Goal: Transaction & Acquisition: Obtain resource

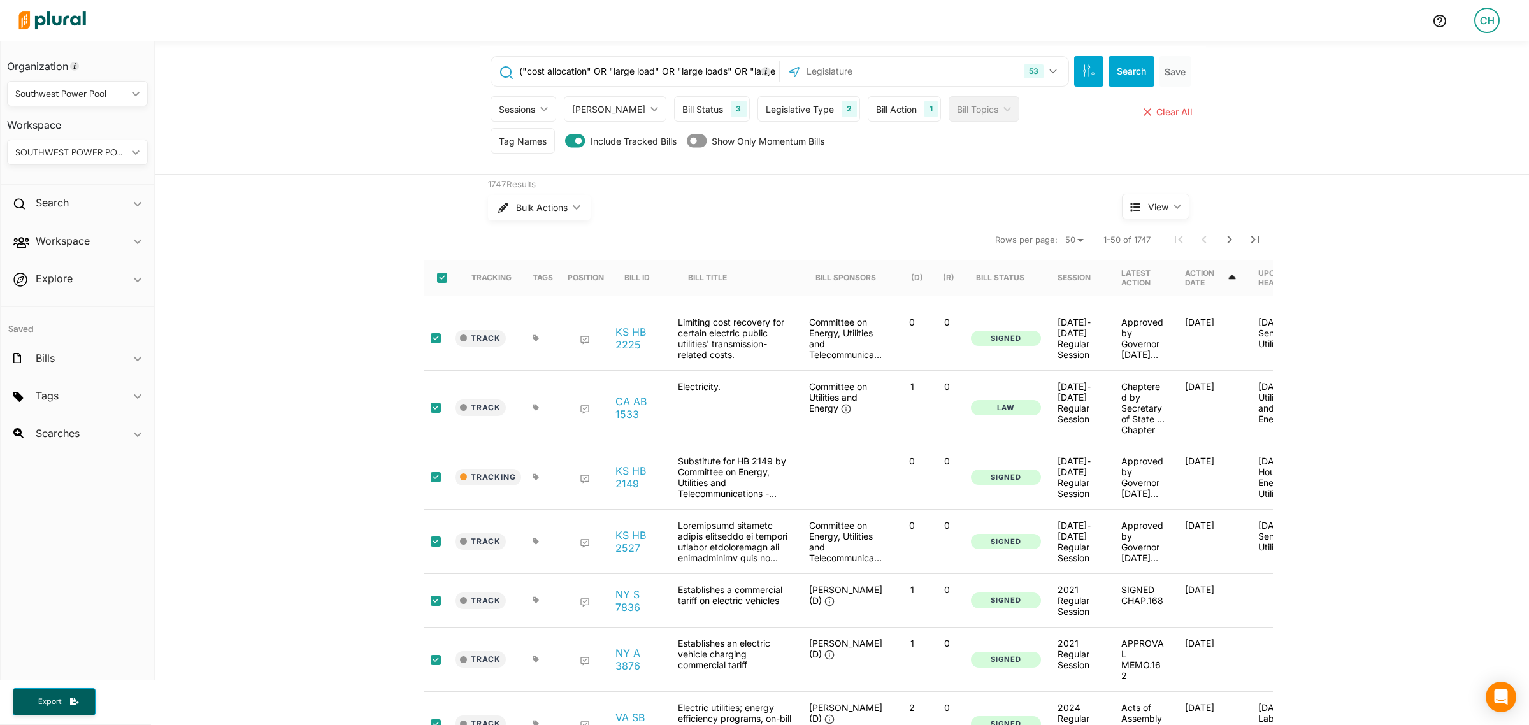
click at [600, 72] on input "("cost allocation" OR "large load" OR "large loads" OR "large load customers" O…" at bounding box center [647, 71] width 258 height 24
click at [521, 211] on span "Bulk Actions" at bounding box center [542, 207] width 52 height 9
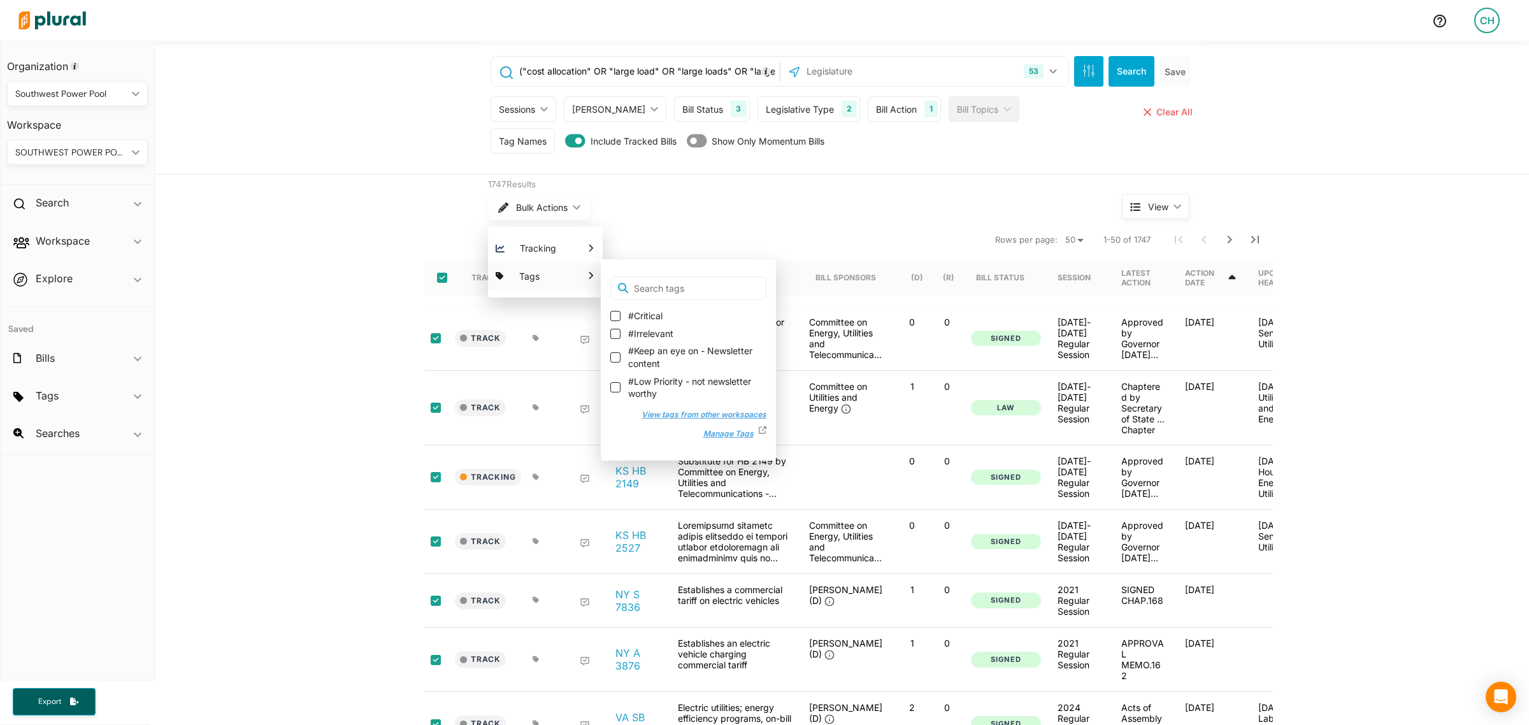
click at [660, 415] on button "View tags from other workspaces" at bounding box center [698, 414] width 138 height 19
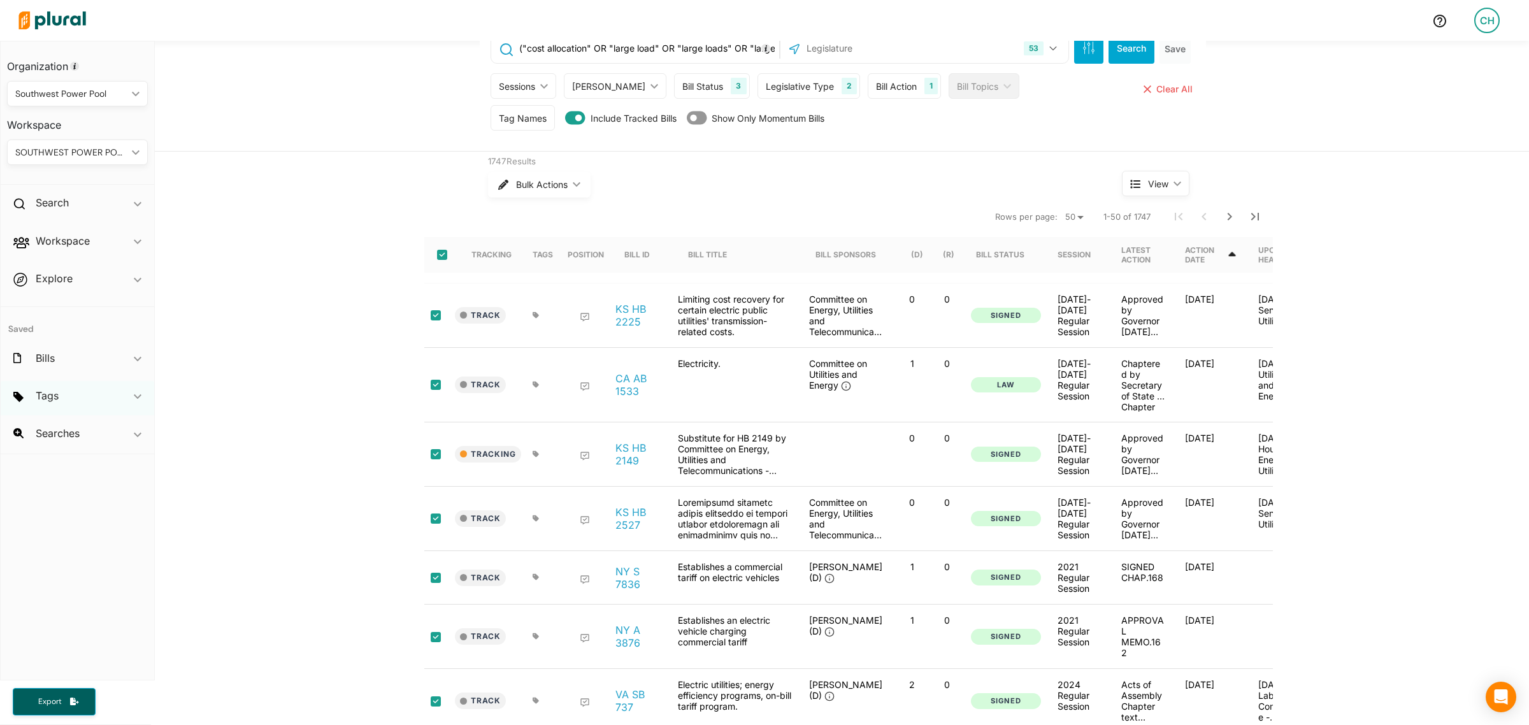
click at [64, 398] on div "Tags ic_keyboard_arrow_down" at bounding box center [78, 398] width 154 height 34
click at [96, 148] on div "SOUTHWEST POWER POOL" at bounding box center [70, 152] width 111 height 13
click at [68, 90] on div "Southwest Power Pool" at bounding box center [70, 93] width 111 height 13
click at [45, 122] on div "Personal" at bounding box center [64, 124] width 94 height 11
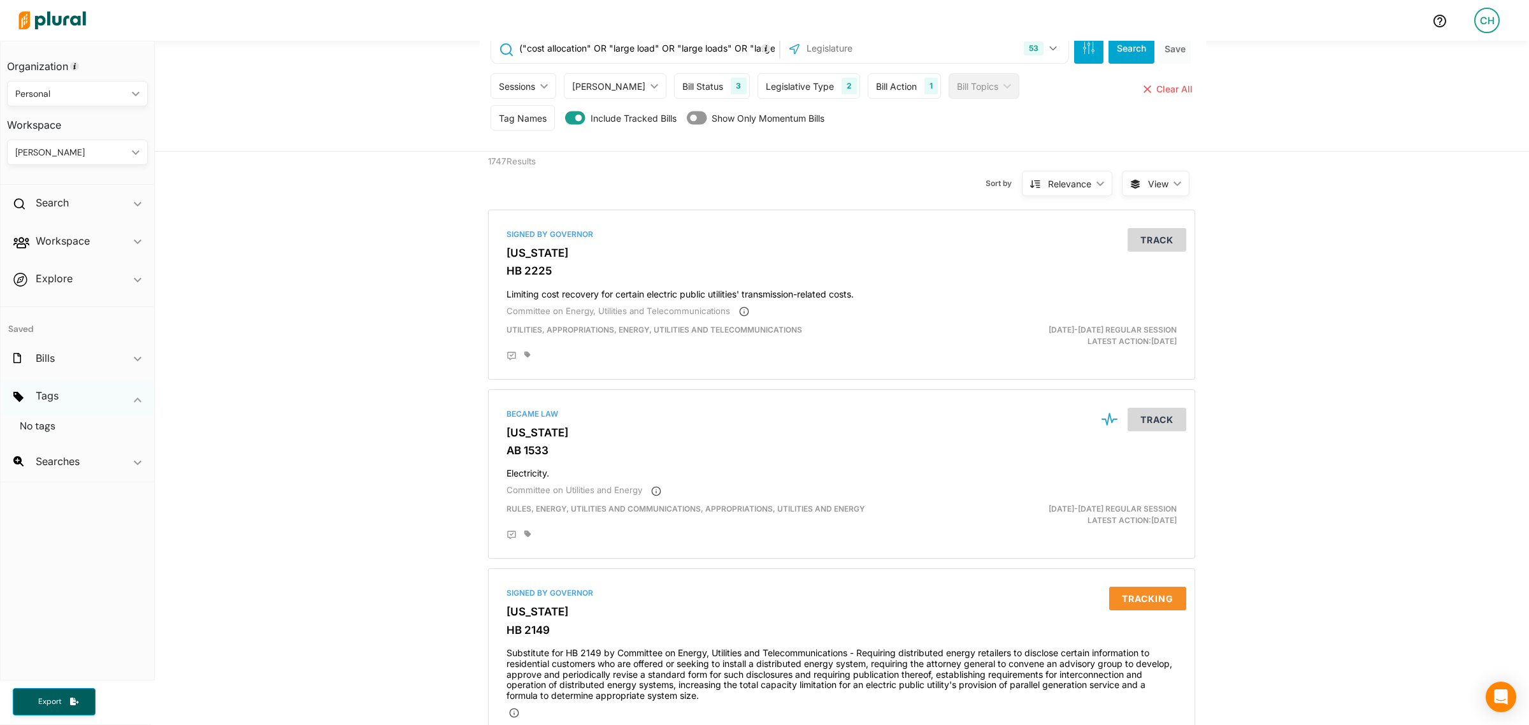
click at [101, 405] on div "Tags ic_keyboard_arrow_down" at bounding box center [78, 398] width 154 height 34
click at [92, 399] on div "Tags ic_keyboard_arrow_down" at bounding box center [78, 398] width 154 height 34
click at [91, 354] on div "Bills ic_keyboard_arrow_down" at bounding box center [78, 360] width 154 height 34
click at [84, 161] on div "CHET HOWLAND ic_keyboard_arrow_down" at bounding box center [77, 152] width 141 height 25
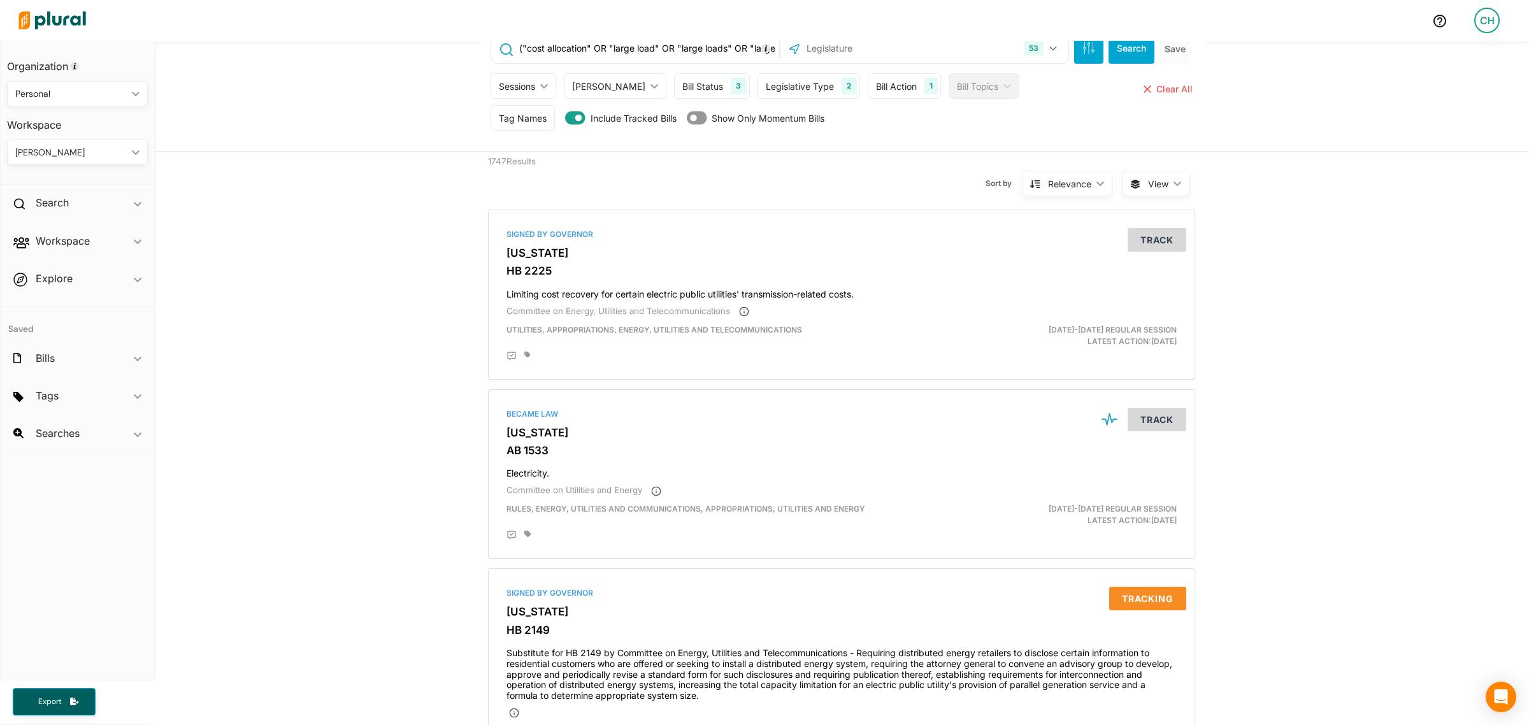
click at [86, 91] on div "Personal" at bounding box center [70, 93] width 111 height 13
click at [70, 148] on div "Southwest Power Pool" at bounding box center [64, 153] width 94 height 11
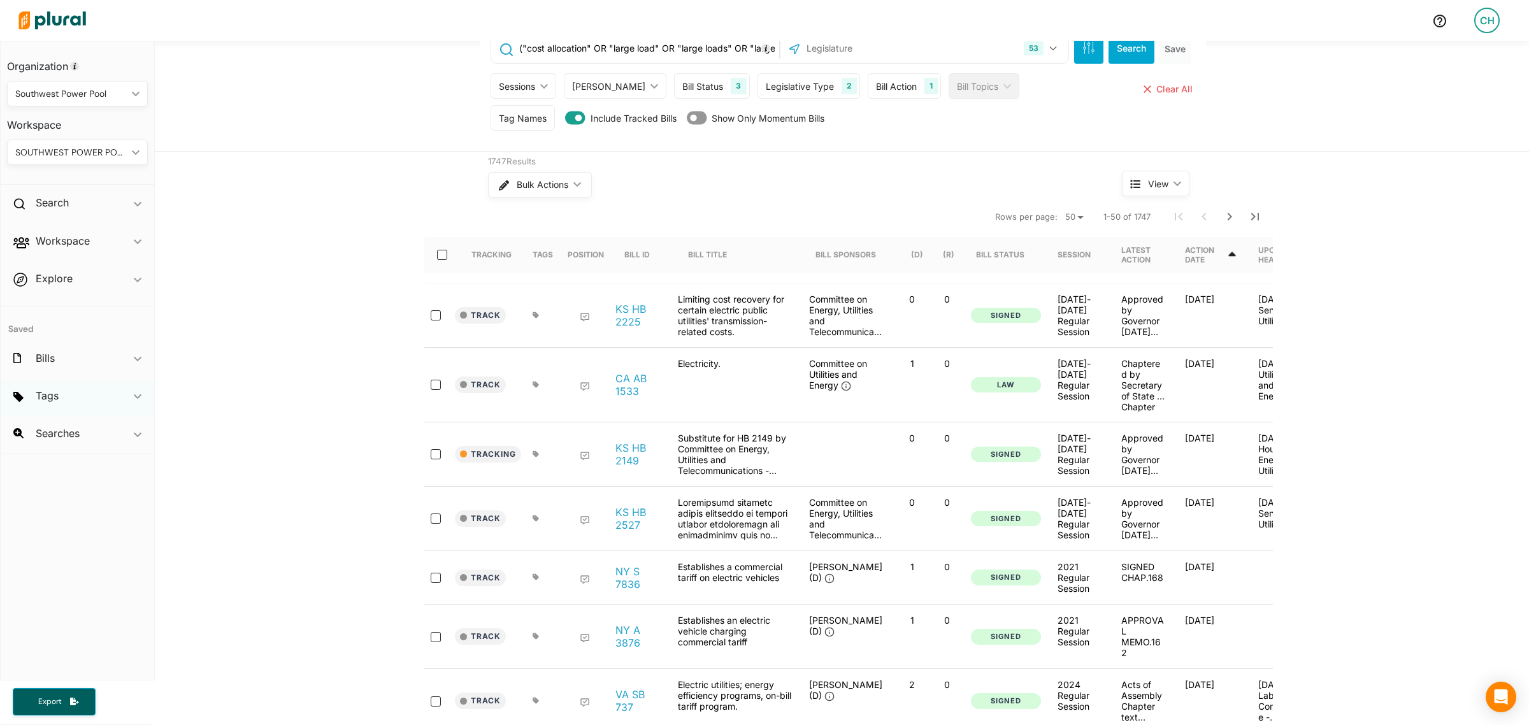
click at [68, 397] on div "Tags ic_keyboard_arrow_down" at bounding box center [78, 398] width 154 height 34
click at [69, 355] on div "Bills ic_keyboard_arrow_down" at bounding box center [78, 360] width 154 height 34
click at [71, 435] on h2 "Searches" at bounding box center [58, 433] width 44 height 14
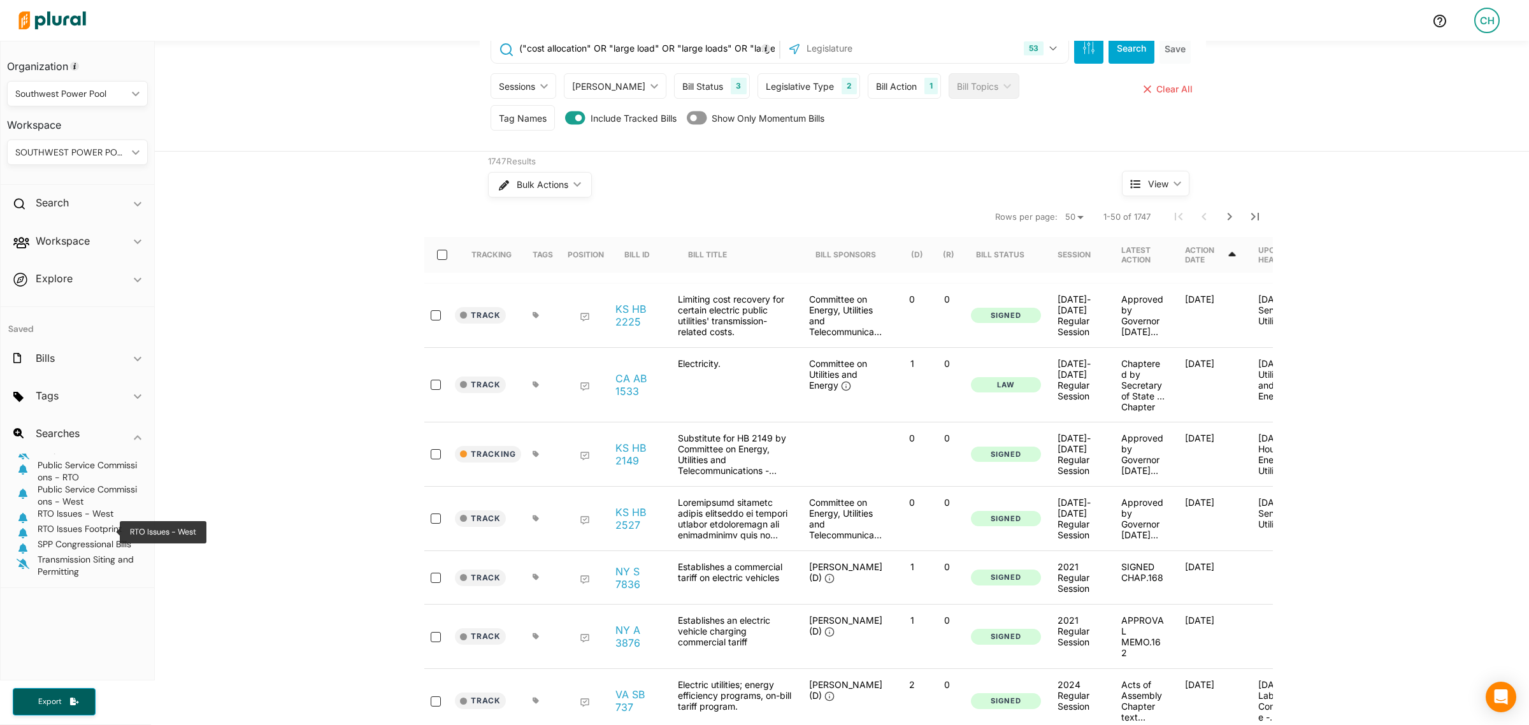
scroll to position [319, 0]
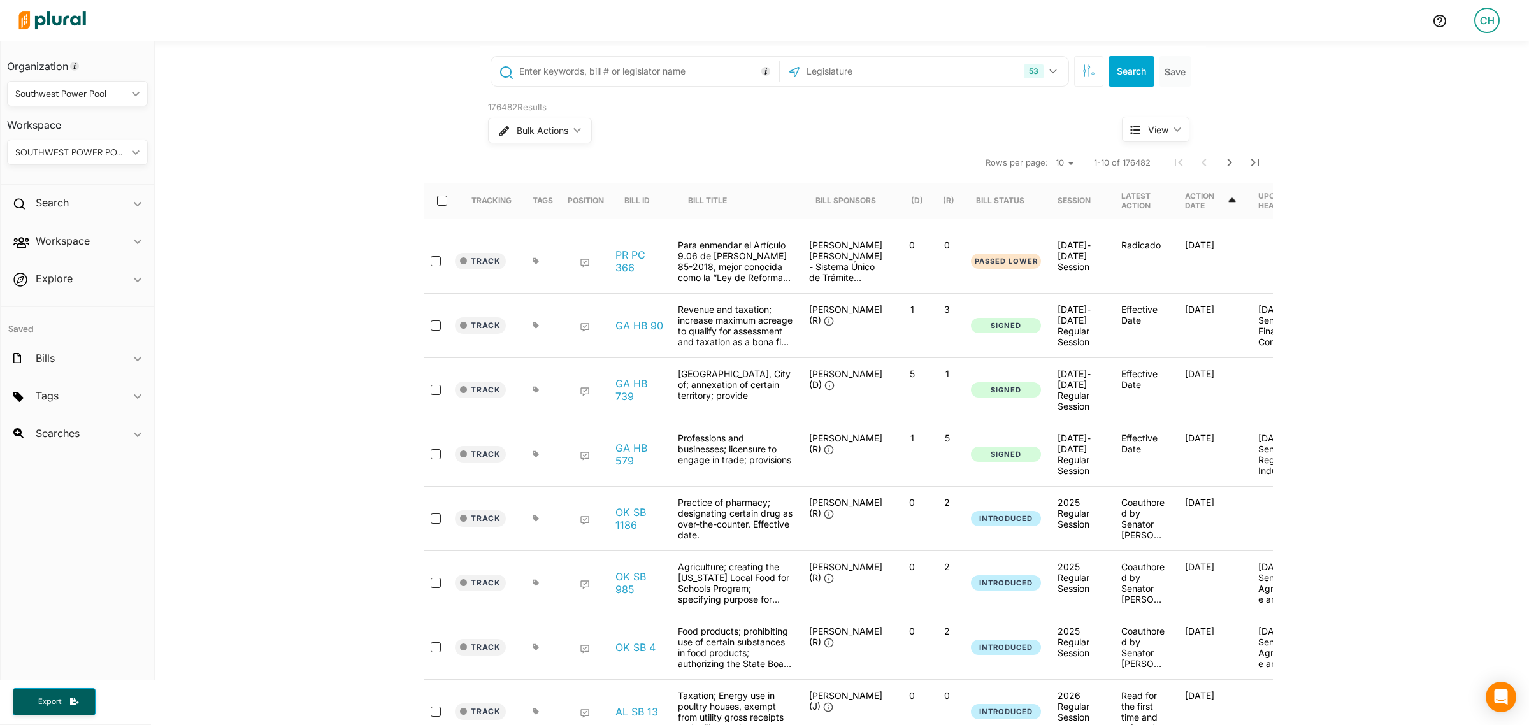
click at [128, 244] on div "Workspace ic_keyboard_arrow_down" at bounding box center [78, 243] width 154 height 34
click at [48, 306] on h4 "Tags" at bounding box center [81, 304] width 122 height 12
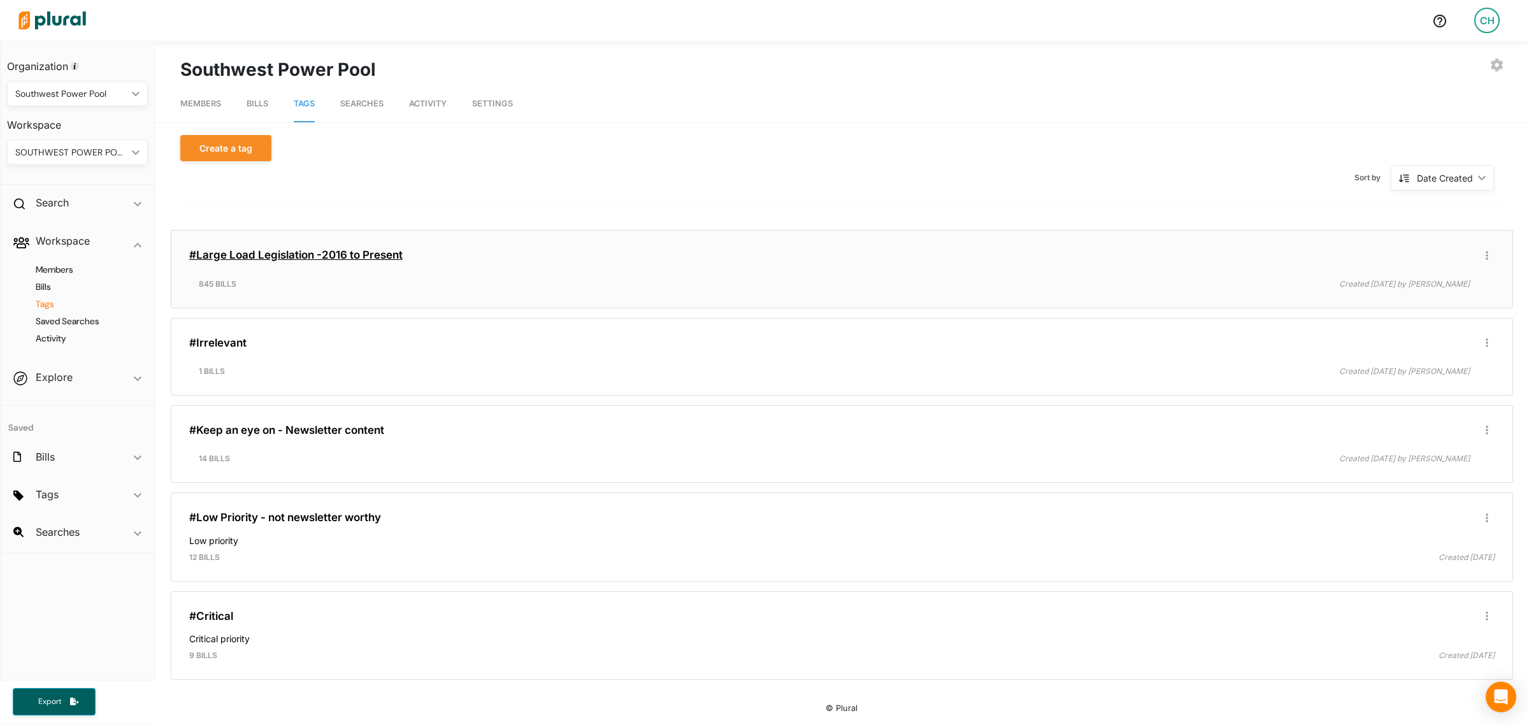
click at [350, 254] on link "#Large Load Legislation -2016 to Present" at bounding box center [295, 254] width 213 height 13
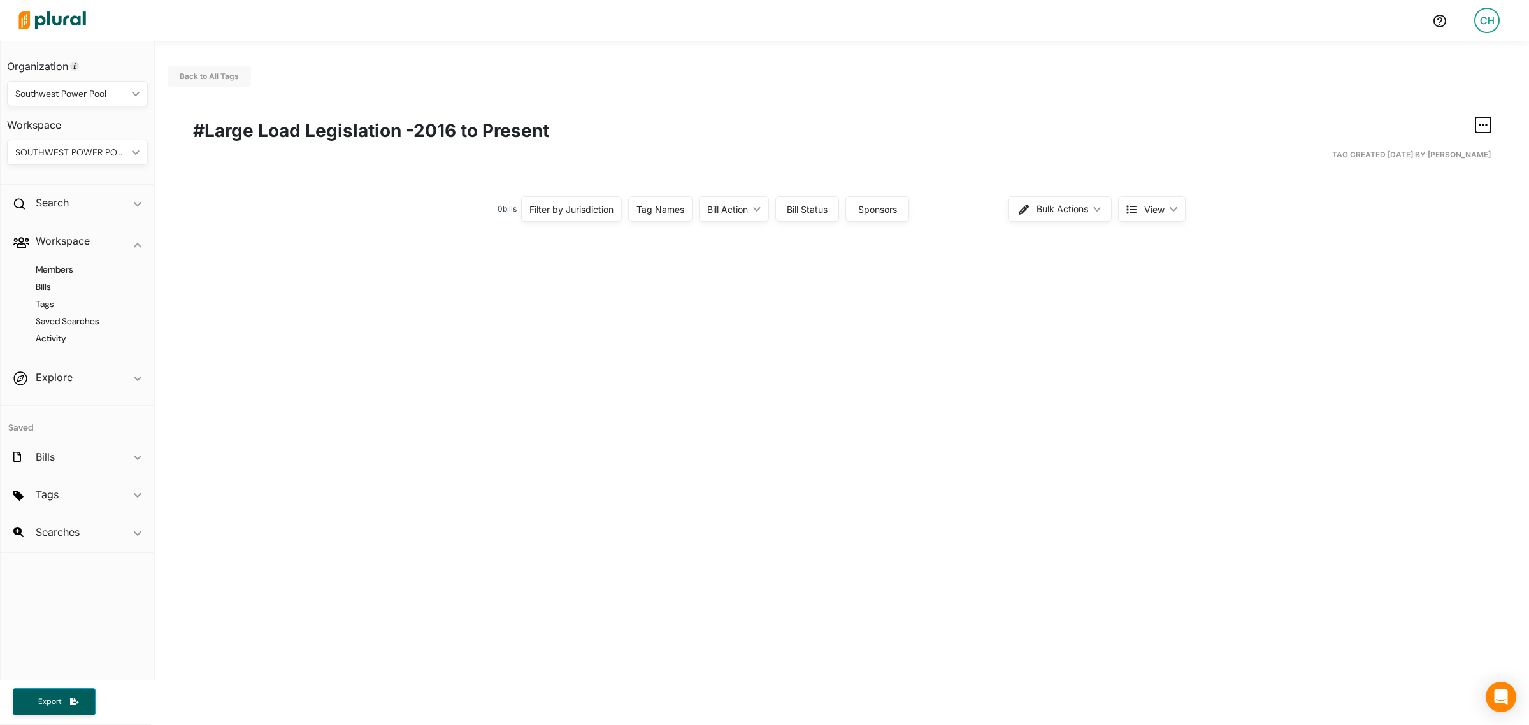
click at [1476, 131] on button "button" at bounding box center [1483, 124] width 15 height 15
click at [1405, 211] on div "Publish Tag" at bounding box center [1443, 208] width 76 height 11
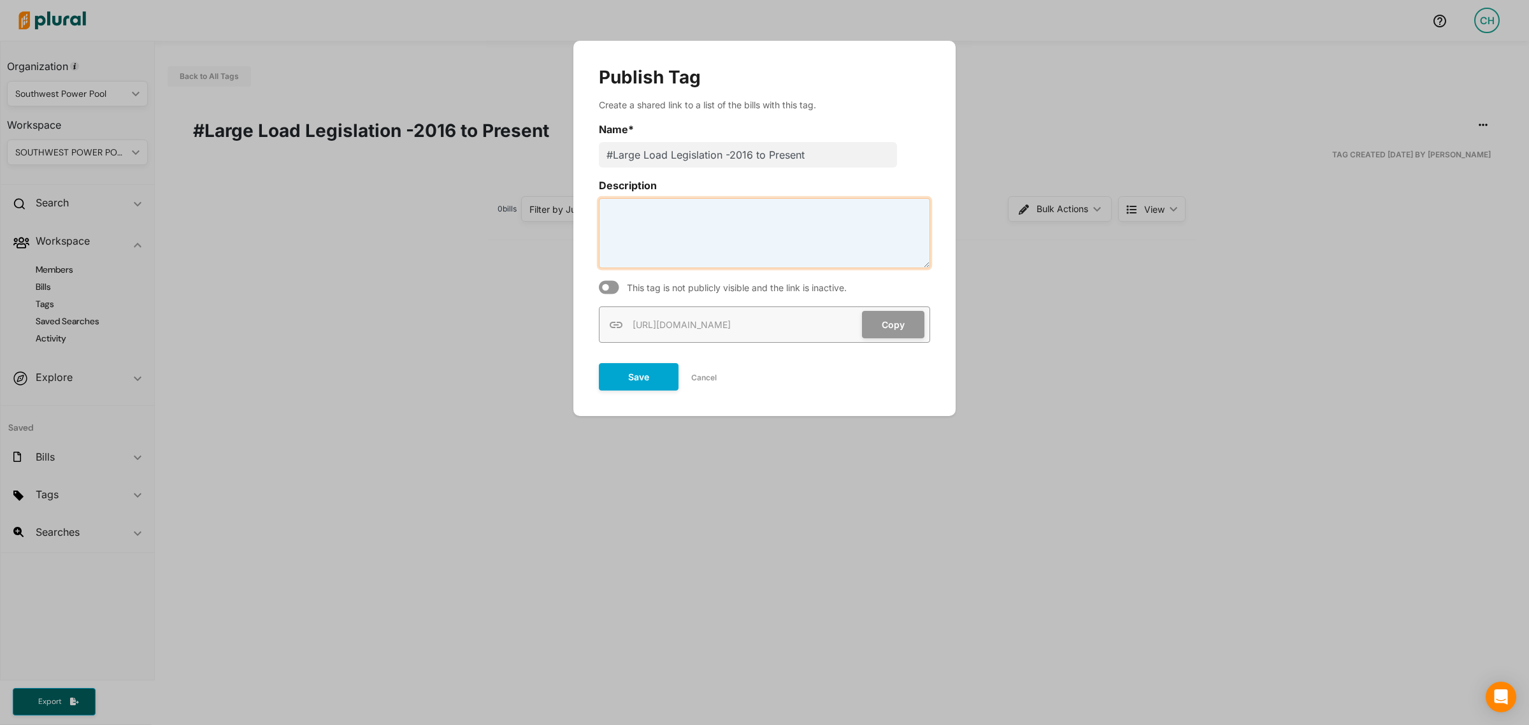
click at [781, 224] on textarea "Description" at bounding box center [764, 233] width 331 height 70
click at [609, 287] on icon "Modal" at bounding box center [609, 287] width 20 height 13
click at [708, 214] on textarea "Description" at bounding box center [764, 233] width 331 height 70
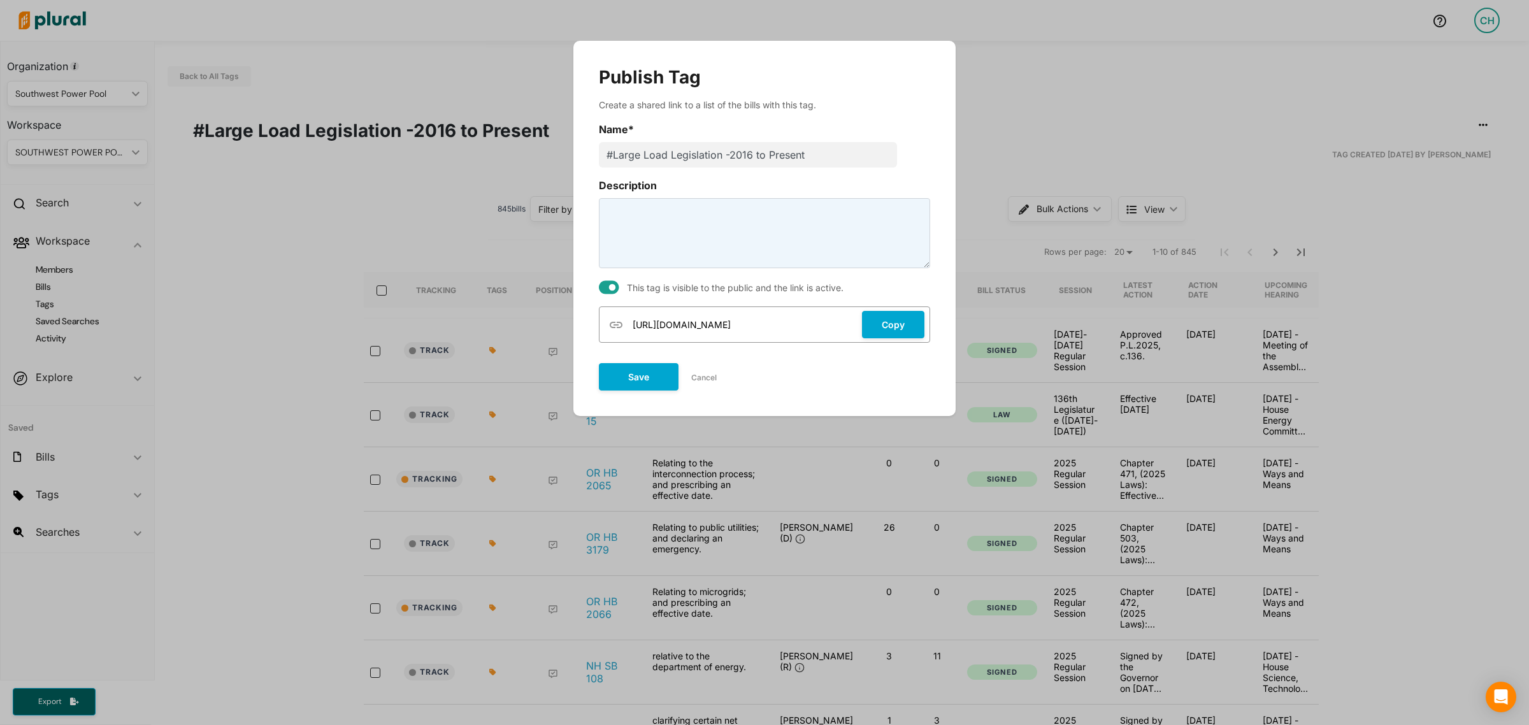
click at [698, 326] on span "[URL][DOMAIN_NAME]" at bounding box center [679, 324] width 103 height 13
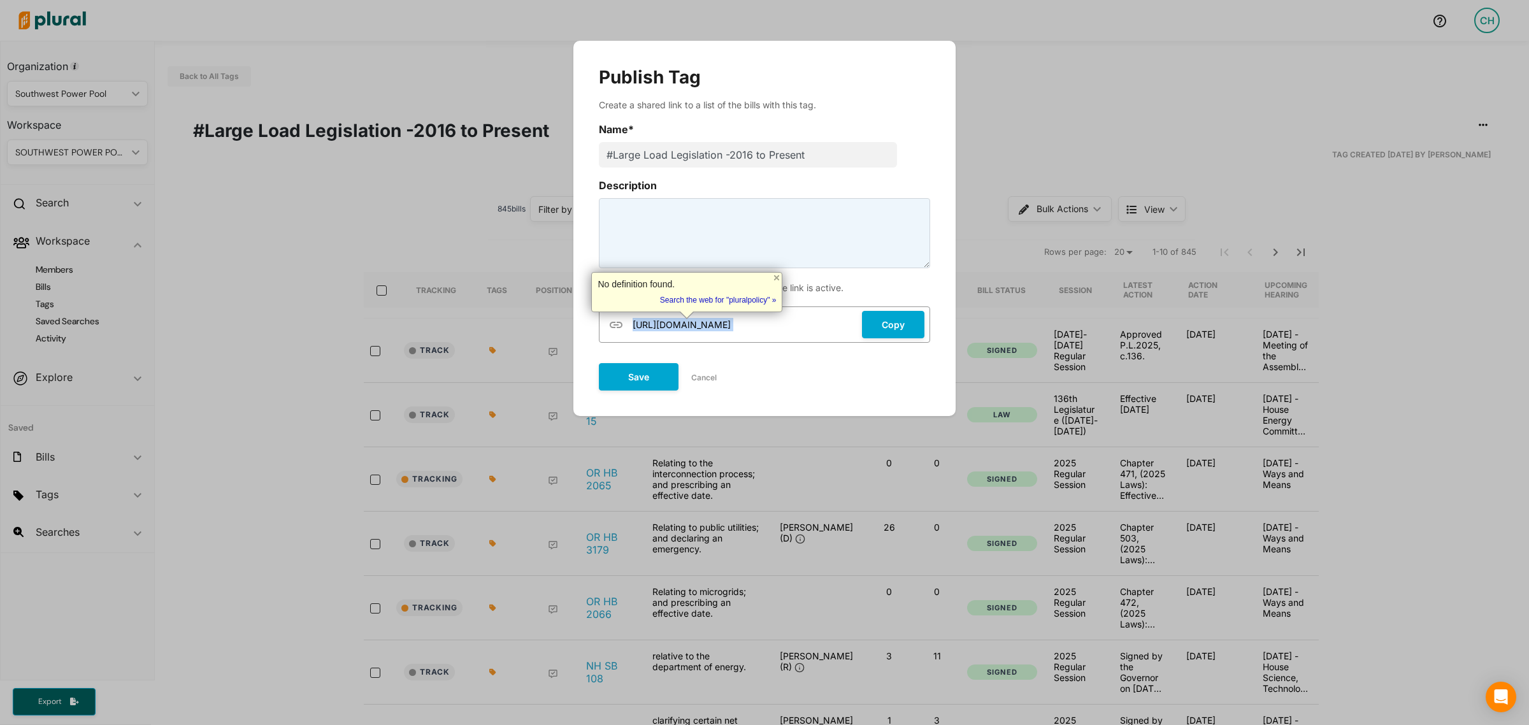
click at [698, 326] on span "[URL][DOMAIN_NAME]" at bounding box center [679, 324] width 103 height 13
copy span "[URL][DOMAIN_NAME]"
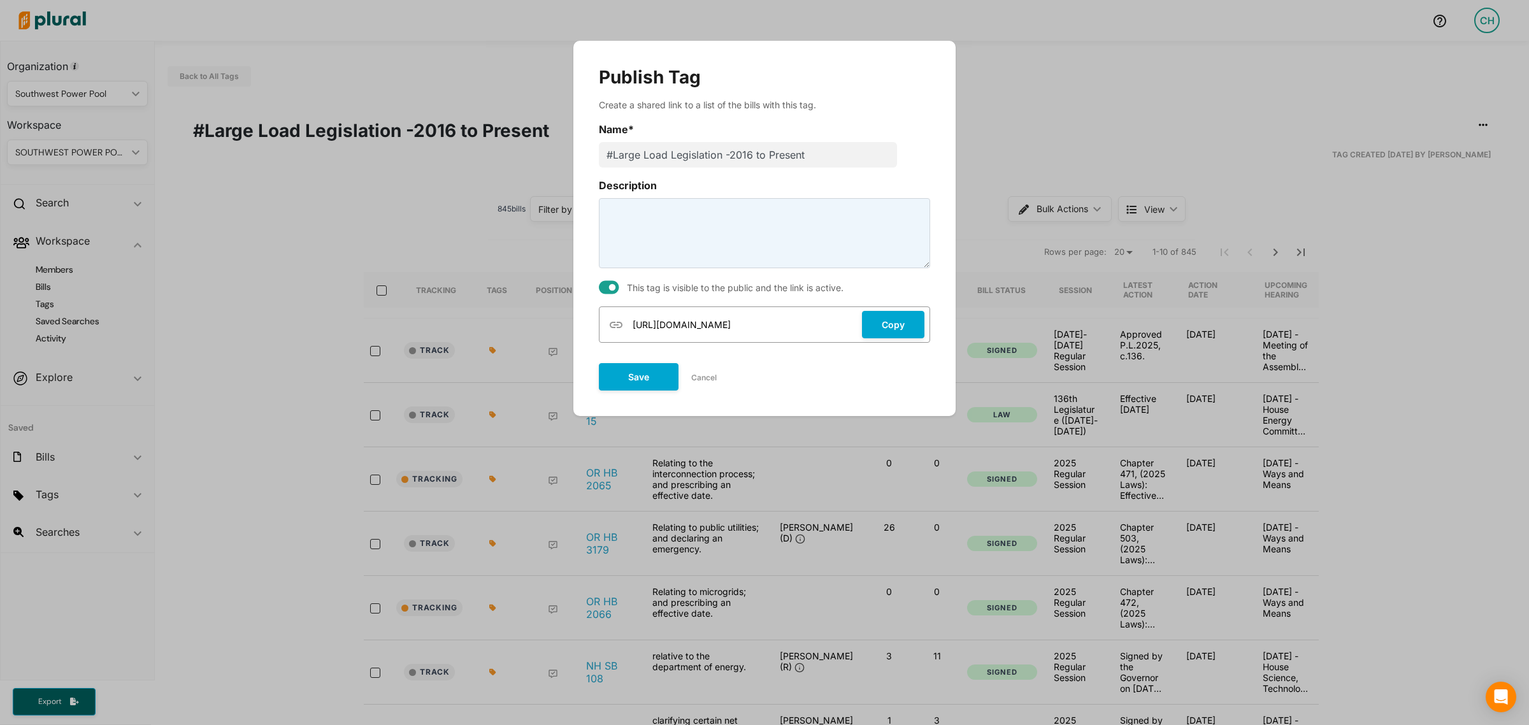
click at [1369, 224] on div "Publish Tag Create a shared link to a list of the bills with this tag. Name * #…" at bounding box center [764, 362] width 1529 height 725
click at [650, 377] on button "Save" at bounding box center [639, 376] width 80 height 27
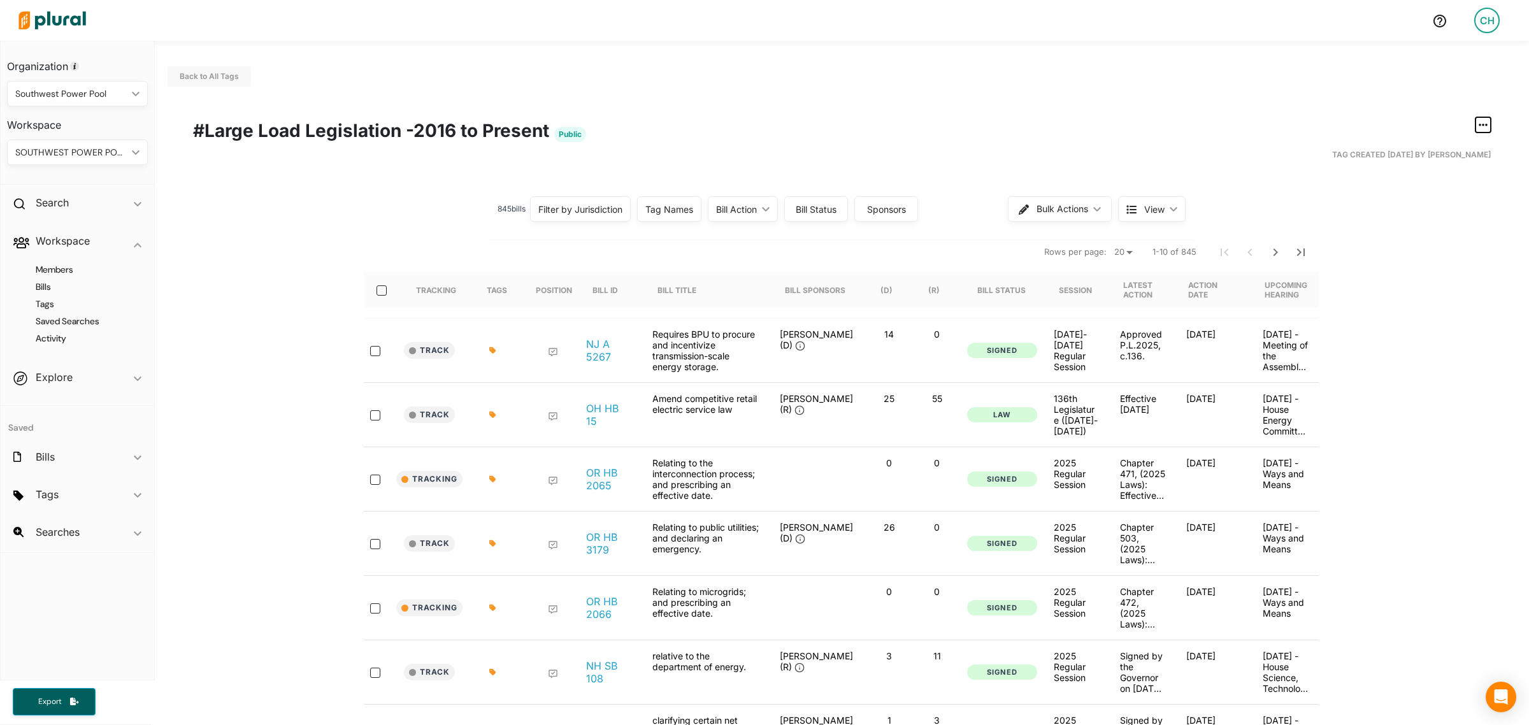
click at [1476, 127] on button "button" at bounding box center [1483, 124] width 15 height 15
click at [1412, 236] on div "Export Tag" at bounding box center [1443, 238] width 76 height 11
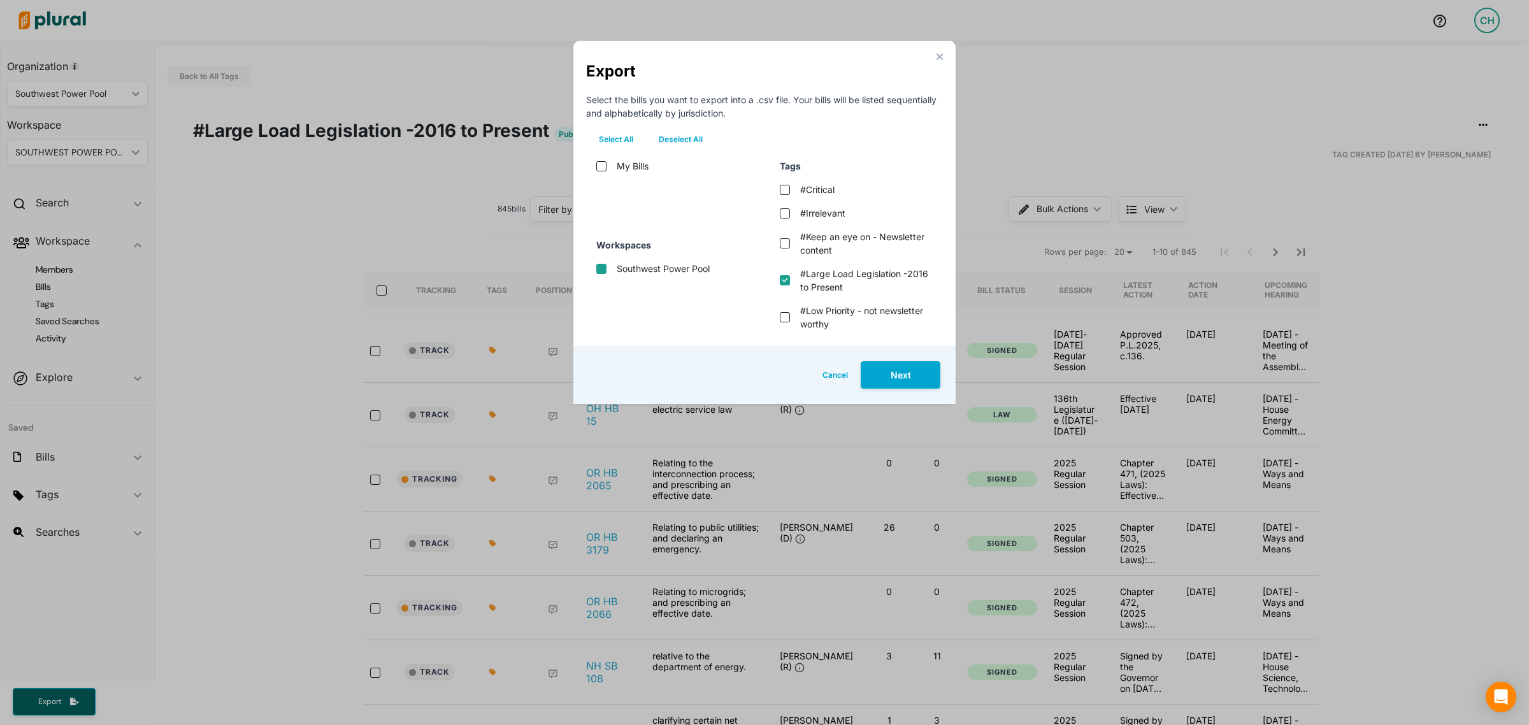
click at [603, 271] on pool "Southwest Power Pool" at bounding box center [601, 269] width 10 height 10
checkbox pool "true"
click at [903, 380] on button "Next" at bounding box center [901, 374] width 80 height 27
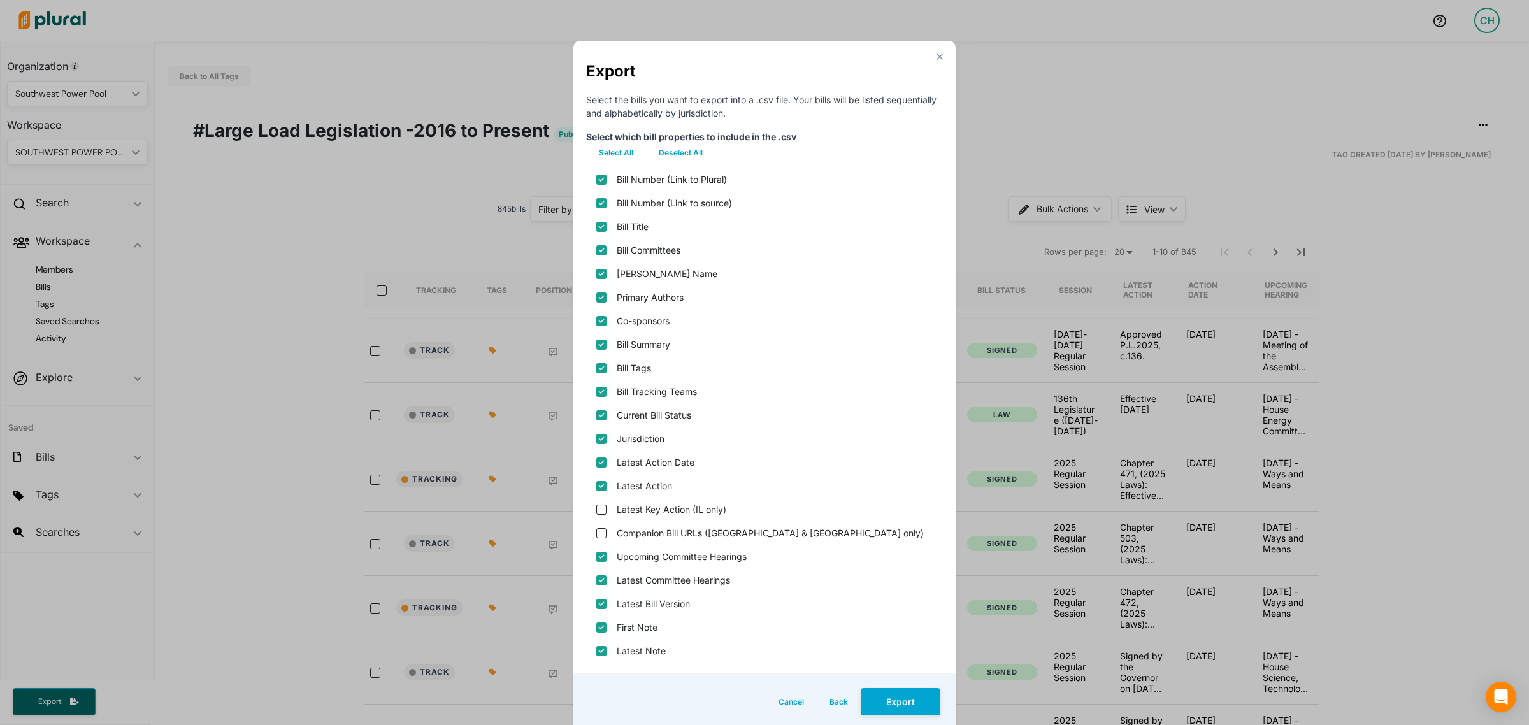
click at [596, 177] on plural\) "Bill Number (Link to Plural)" at bounding box center [601, 180] width 10 height 10
checkbox plural\) "false"
click at [596, 247] on input "Bill Committees" at bounding box center [601, 250] width 10 height 10
checkbox input "false"
click at [596, 222] on input "Bill Title" at bounding box center [601, 227] width 10 height 10
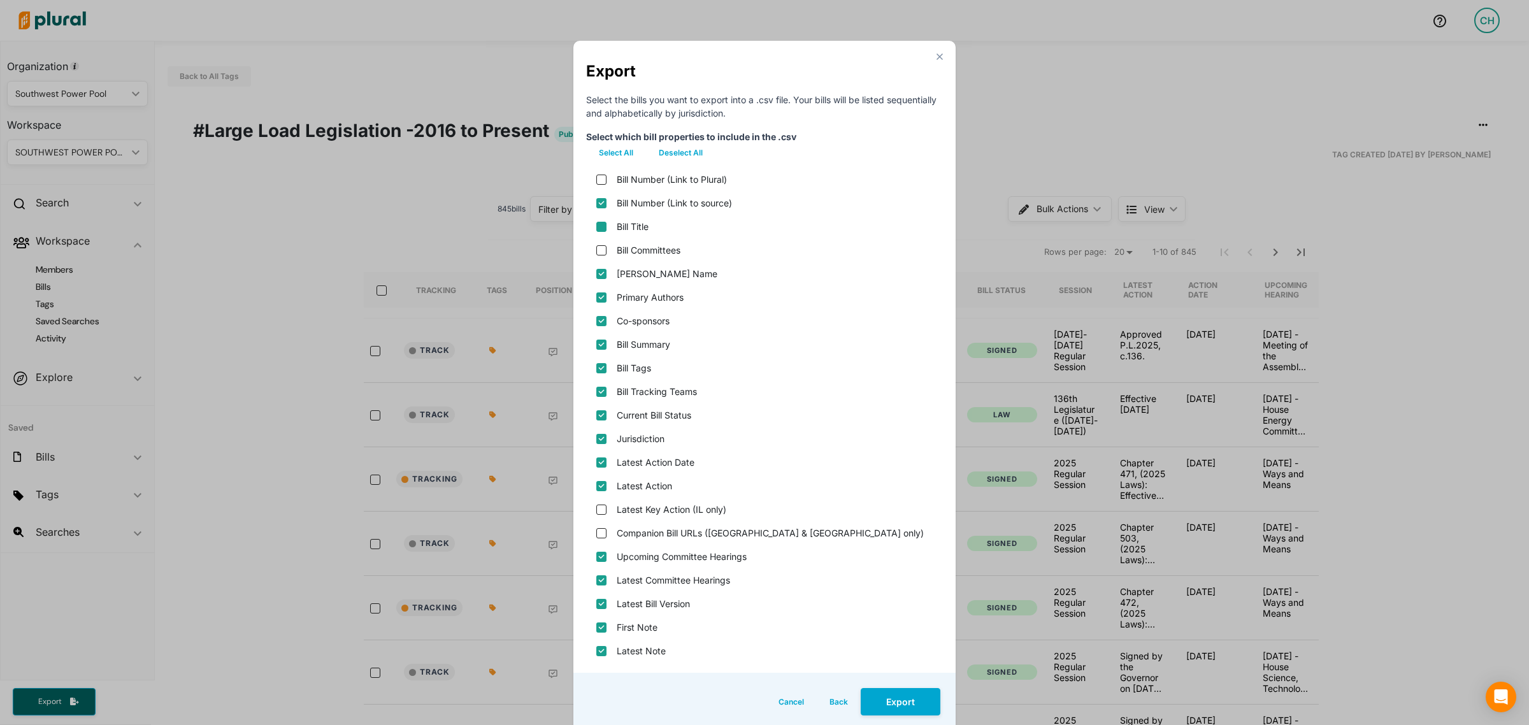
click at [596, 230] on input "Bill Title" at bounding box center [601, 227] width 10 height 10
checkbox input "true"
click at [596, 301] on input "Primary Authors" at bounding box center [601, 297] width 10 height 10
click at [596, 294] on input "Primary Authors" at bounding box center [601, 297] width 10 height 10
checkbox input "true"
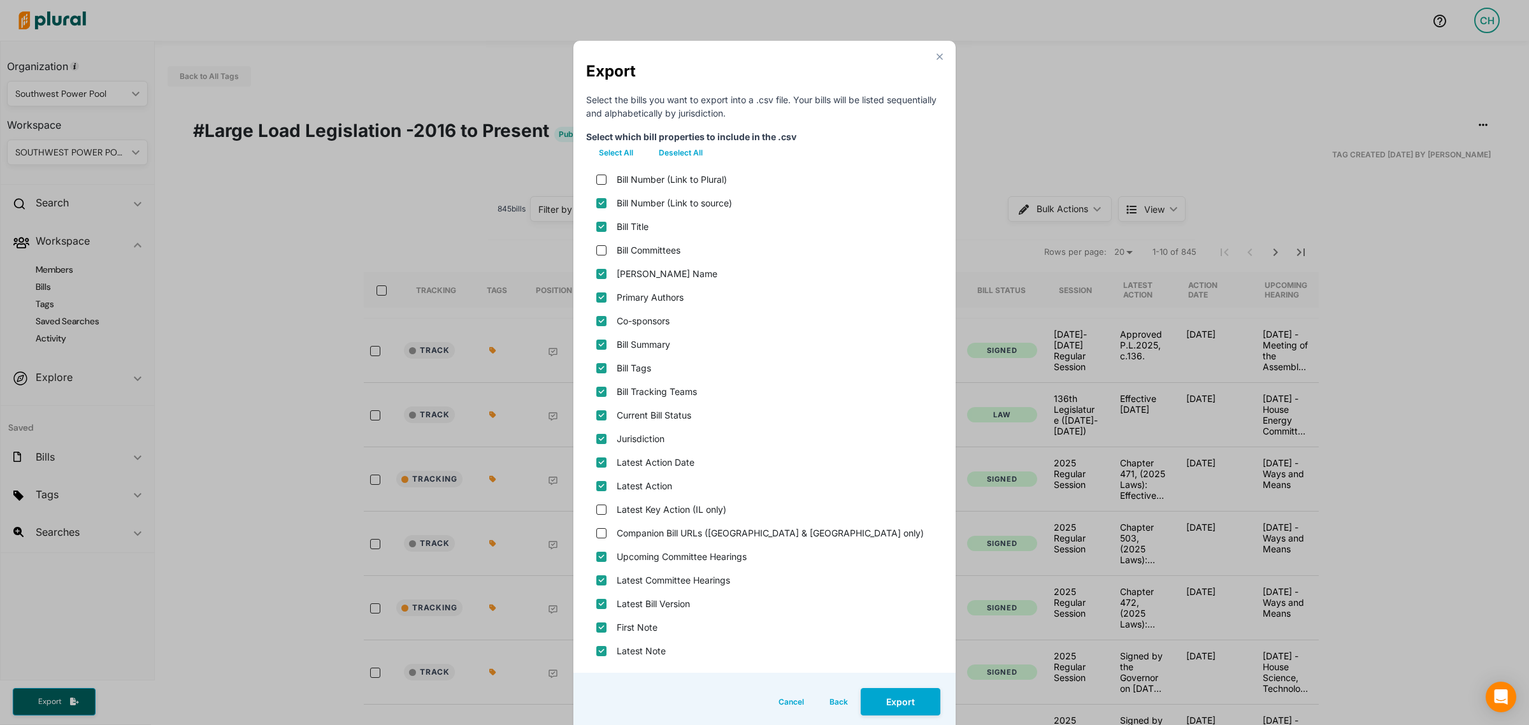
click at [596, 319] on input "Co-sponsors" at bounding box center [601, 321] width 10 height 10
checkbox input "false"
click at [598, 365] on input "Bill Tags" at bounding box center [601, 368] width 10 height 10
checkbox input "false"
click at [596, 392] on teams "Bill Tracking Teams" at bounding box center [601, 392] width 10 height 10
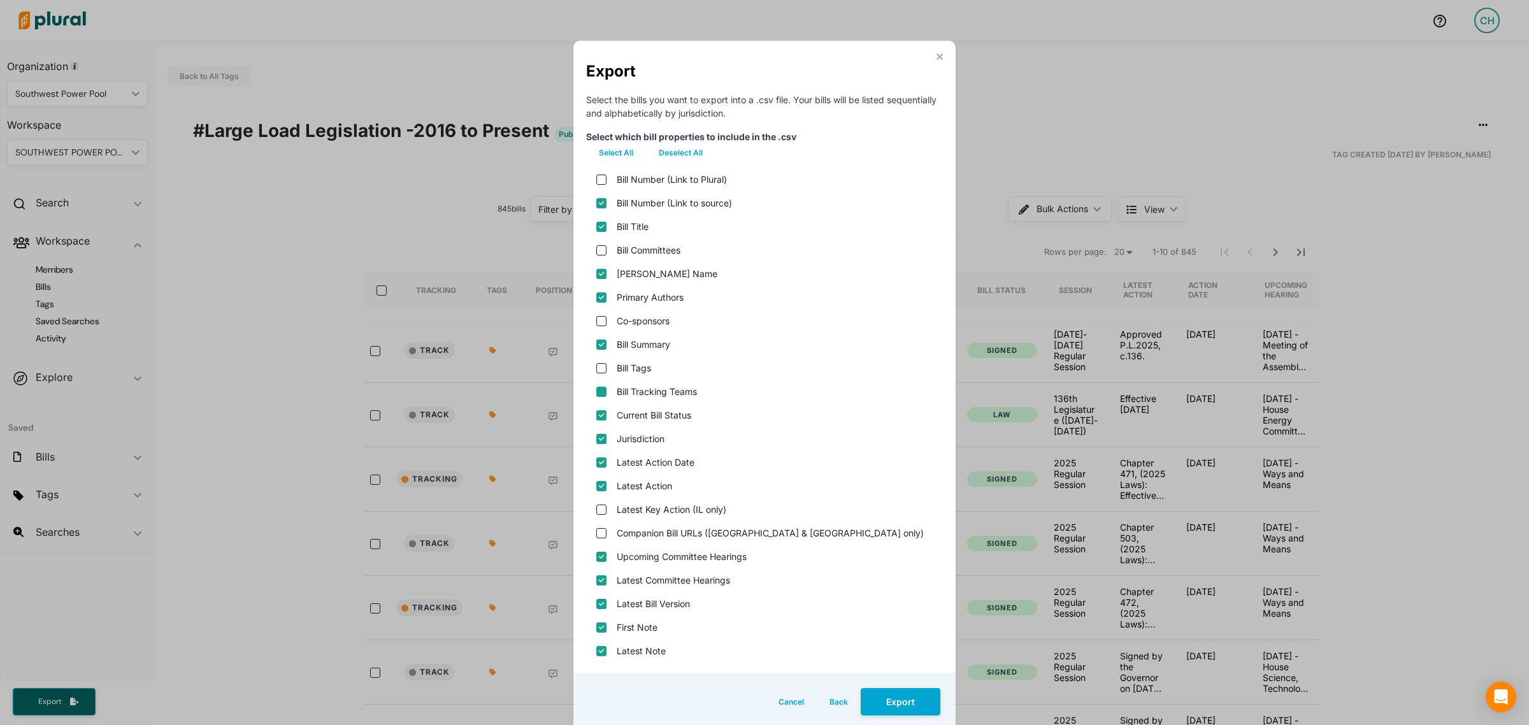
checkbox teams "false"
click at [596, 412] on status "Current Bill Status" at bounding box center [601, 415] width 10 height 10
checkbox status "false"
click at [596, 435] on input "Jurisdiction" at bounding box center [601, 439] width 10 height 10
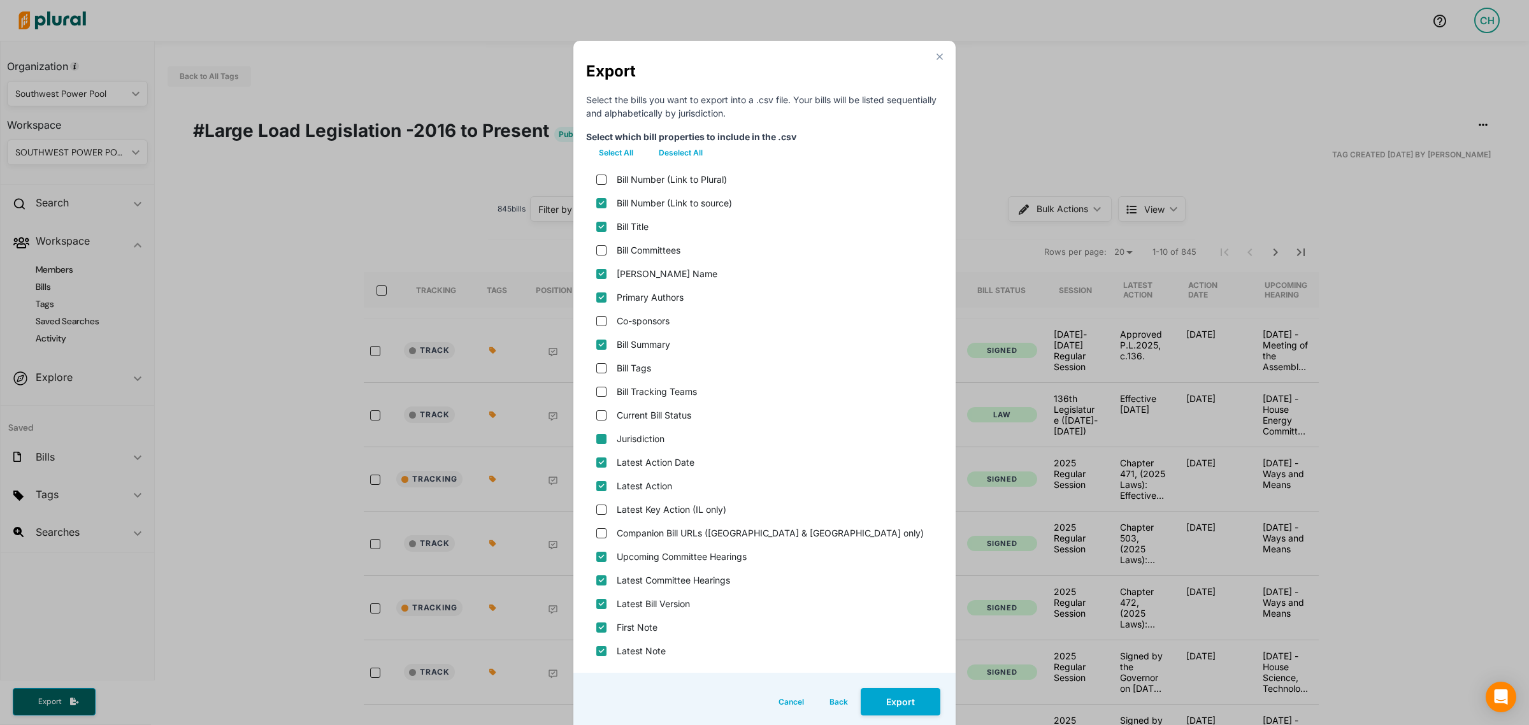
checkbox input "true"
click at [596, 484] on input "Latest Action" at bounding box center [601, 486] width 10 height 10
checkbox input "false"
click at [596, 554] on hearings "Upcoming Committee Hearings" at bounding box center [601, 557] width 10 height 10
checkbox hearings "false"
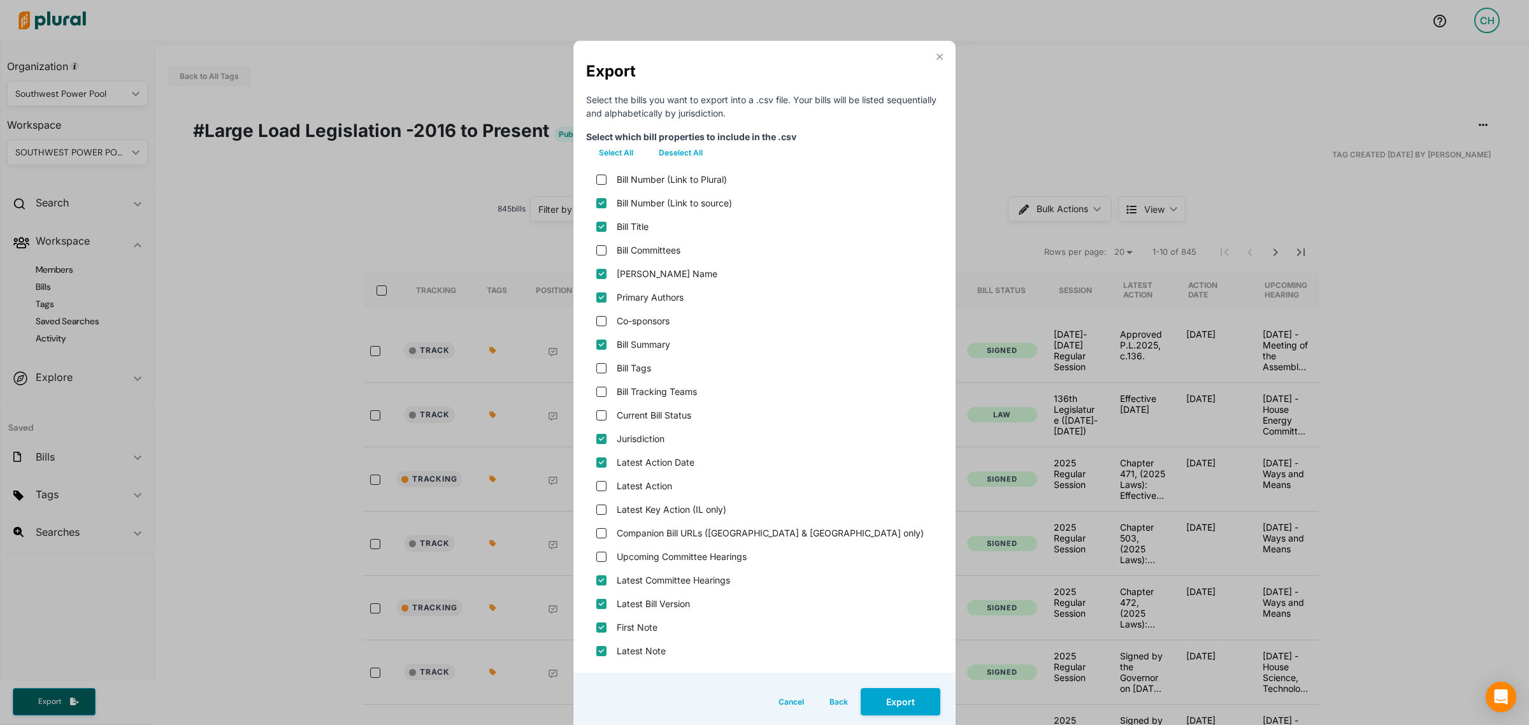
click at [596, 573] on div "Latest Committee Hearings" at bounding box center [764, 580] width 357 height 24
click at [596, 599] on version "Latest Bill Version" at bounding box center [601, 604] width 10 height 10
checkbox version "false"
click at [596, 580] on hearings "Latest Committee Hearings" at bounding box center [601, 580] width 10 height 10
checkbox hearings "false"
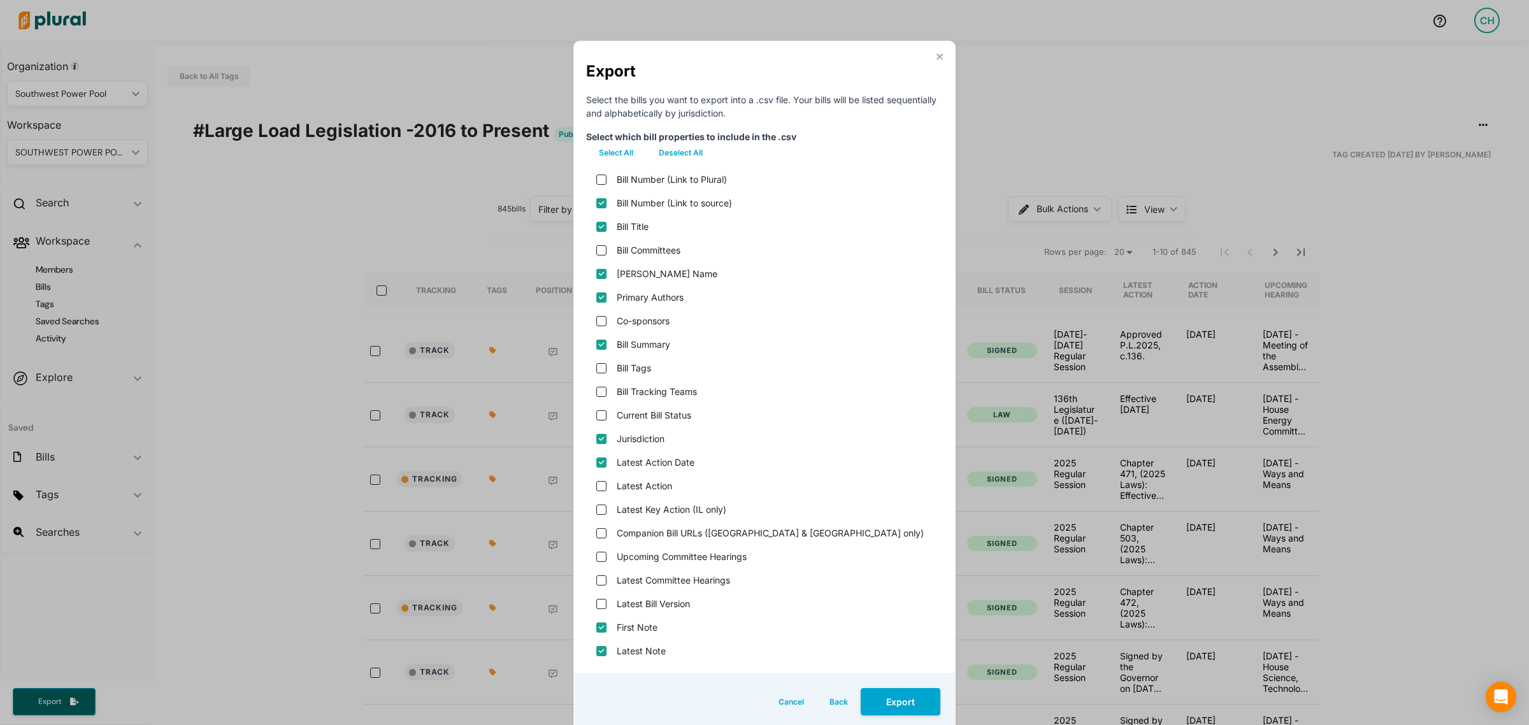
click at [596, 622] on input "First Note" at bounding box center [601, 627] width 10 height 10
checkbox input "false"
click at [596, 646] on input "Latest Note" at bounding box center [601, 651] width 10 height 10
checkbox input "false"
click at [893, 696] on button "Export" at bounding box center [901, 701] width 80 height 27
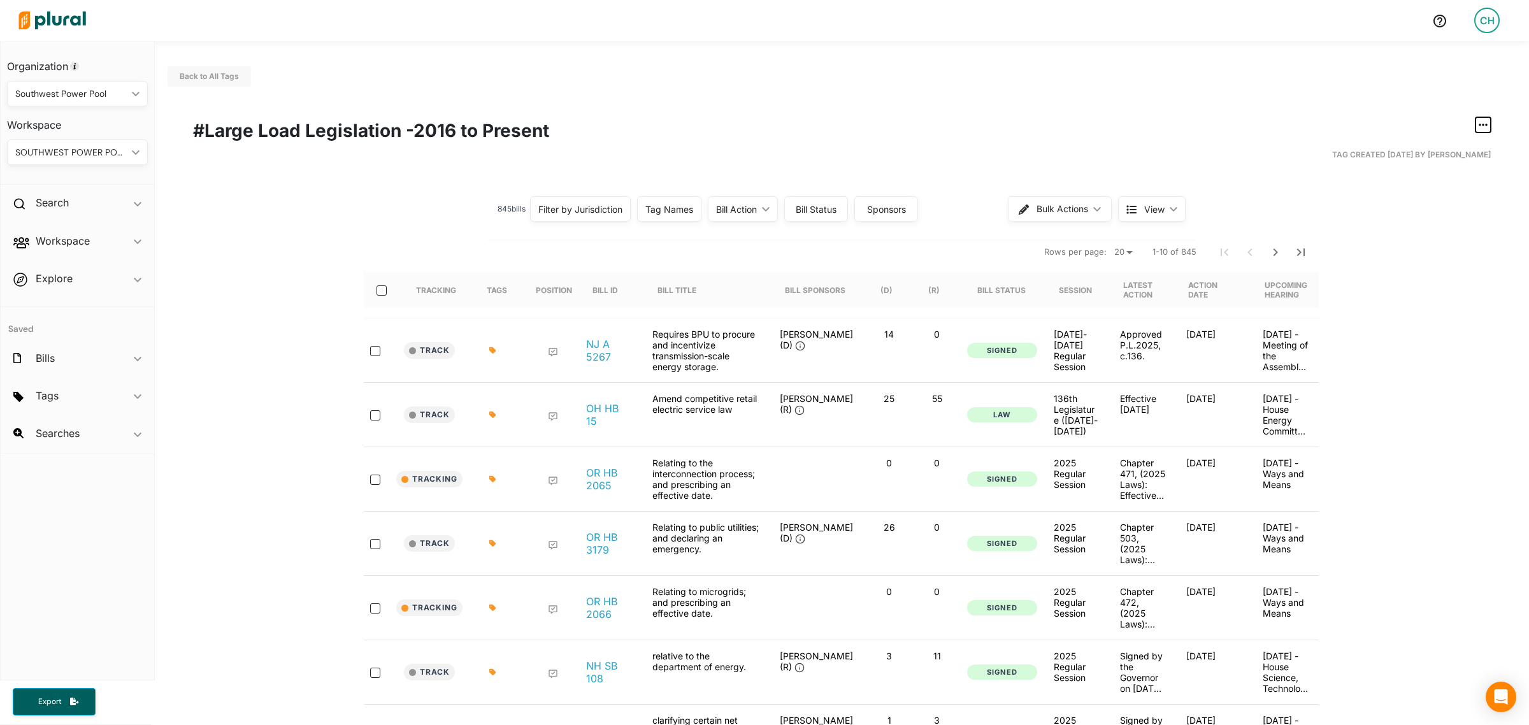
click at [1476, 125] on button "button" at bounding box center [1483, 124] width 15 height 15
click at [1415, 201] on link "ic_group_add Created with Sketch. Publish Tag" at bounding box center [1433, 208] width 111 height 29
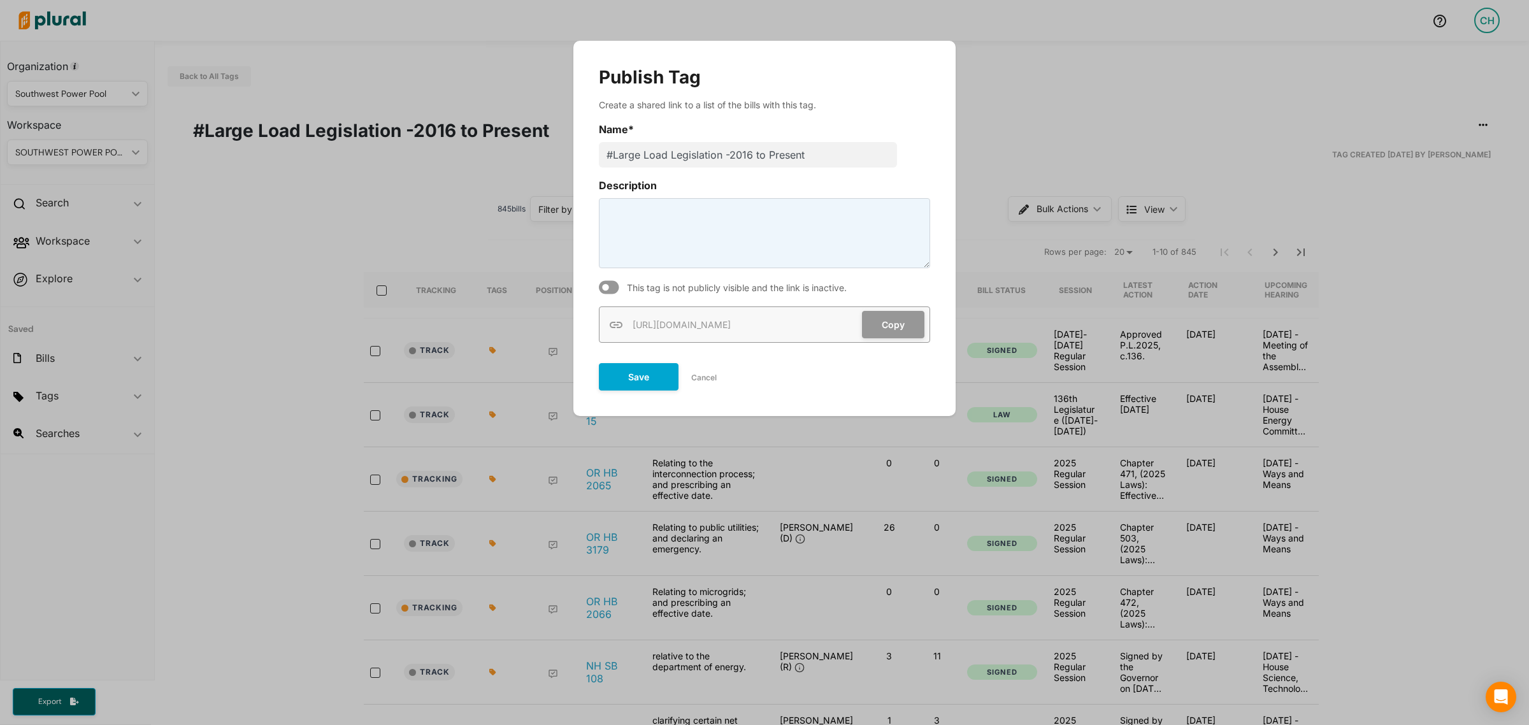
click at [610, 287] on icon "Modal" at bounding box center [609, 287] width 20 height 13
click at [884, 319] on button "Copy" at bounding box center [893, 324] width 62 height 27
click at [704, 374] on button "Cancel" at bounding box center [704, 377] width 51 height 19
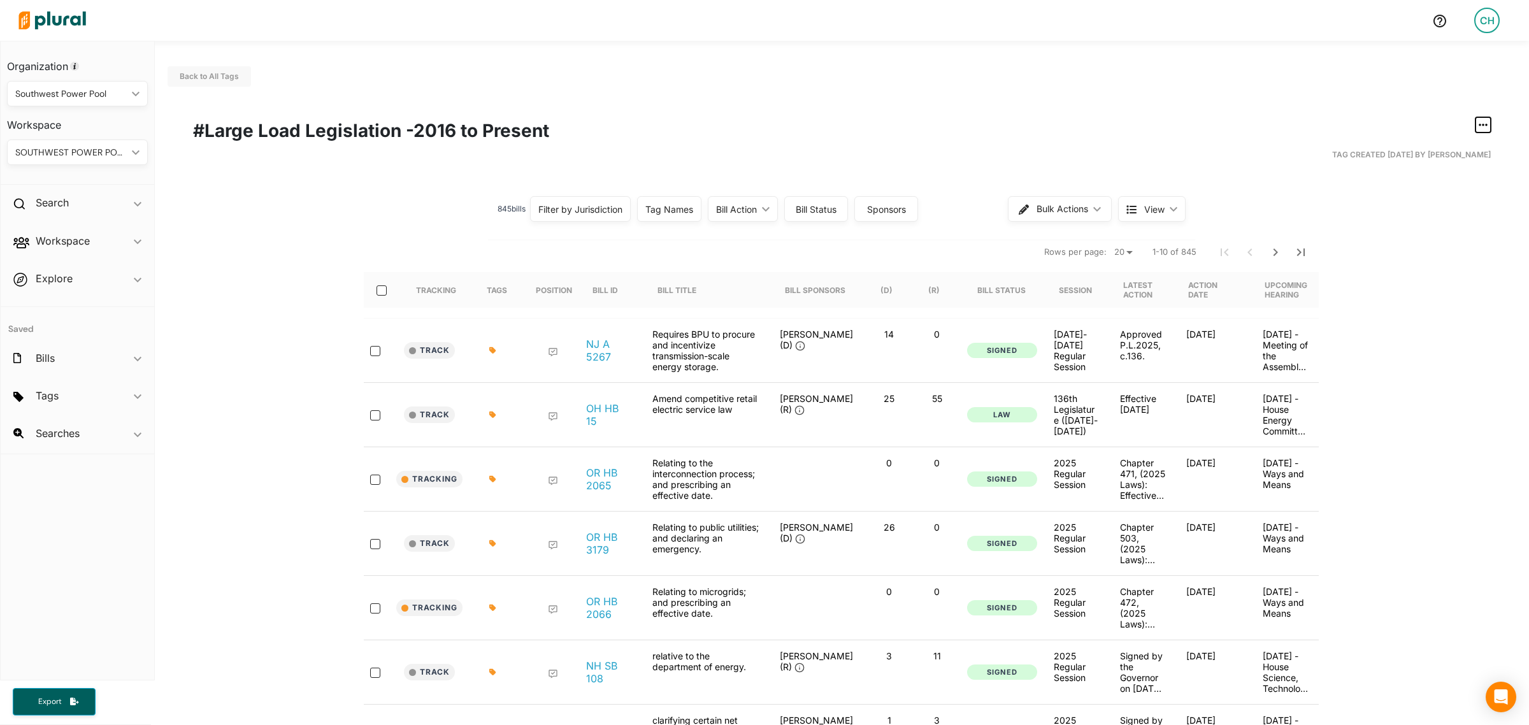
click at [1479, 122] on icon "button" at bounding box center [1483, 125] width 9 height 10
click at [1411, 233] on div "Export Tag" at bounding box center [1443, 238] width 76 height 11
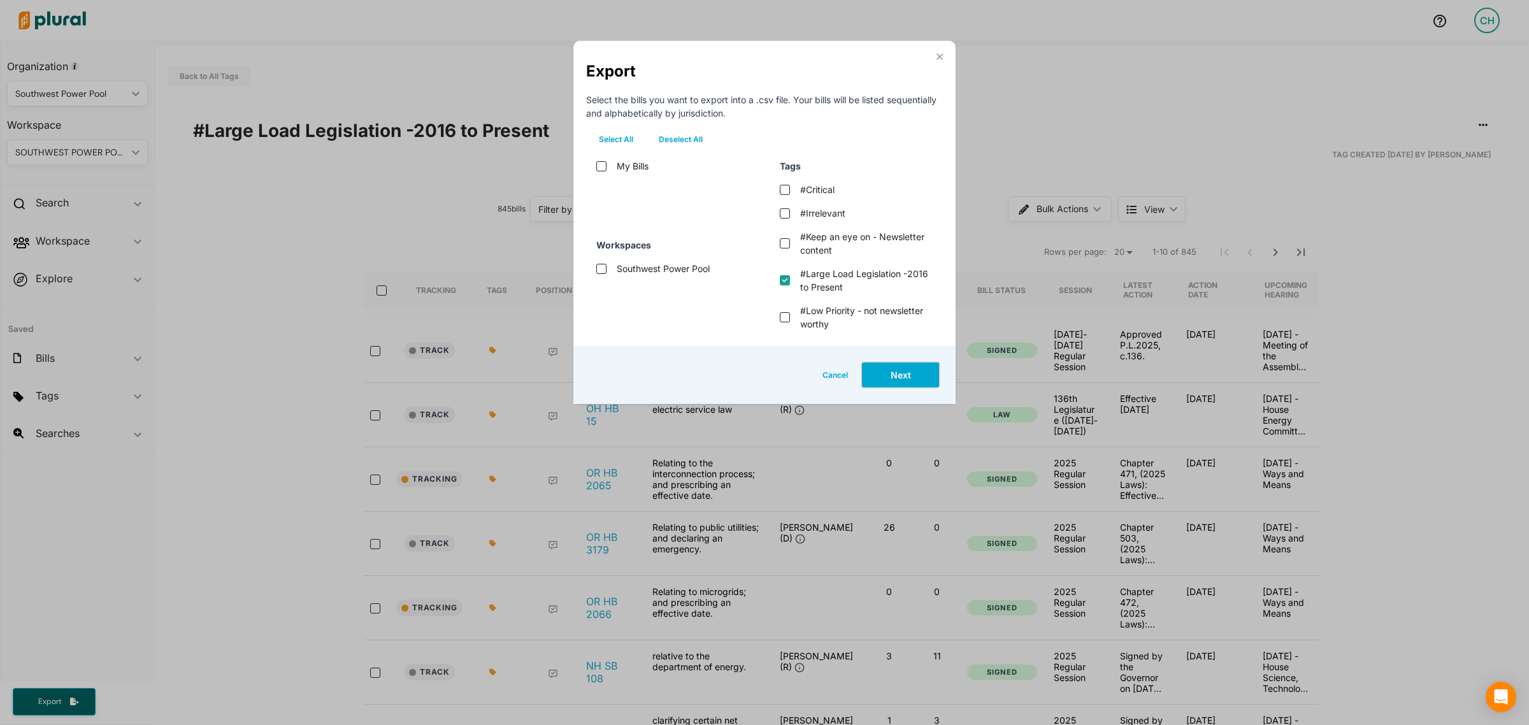
click at [891, 367] on button "Next" at bounding box center [901, 374] width 80 height 27
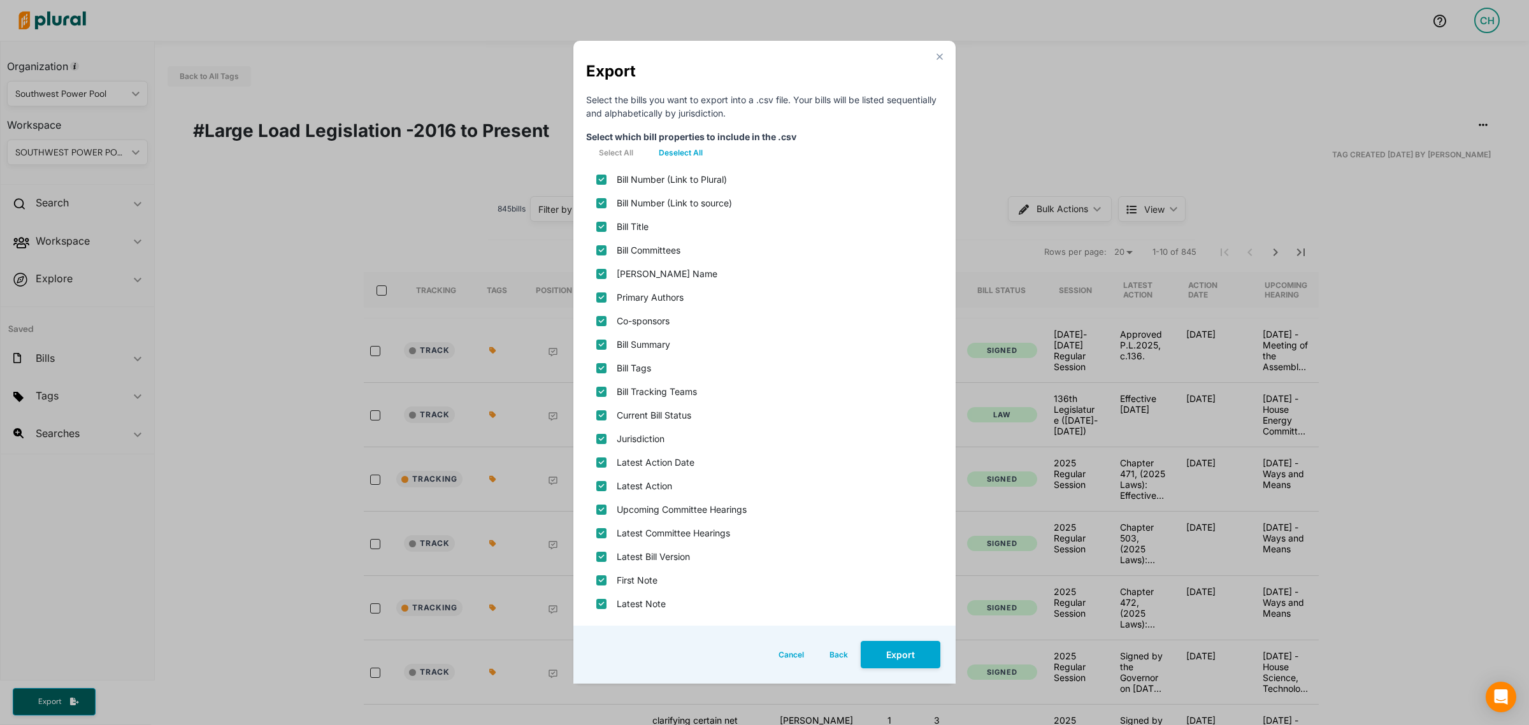
click at [604, 250] on input "Bill Committees" at bounding box center [601, 250] width 10 height 10
checkbox input "false"
click at [600, 271] on name "[PERSON_NAME] Name" at bounding box center [601, 274] width 10 height 10
checkbox name "false"
click at [600, 317] on input "Co-sponsors" at bounding box center [601, 321] width 10 height 10
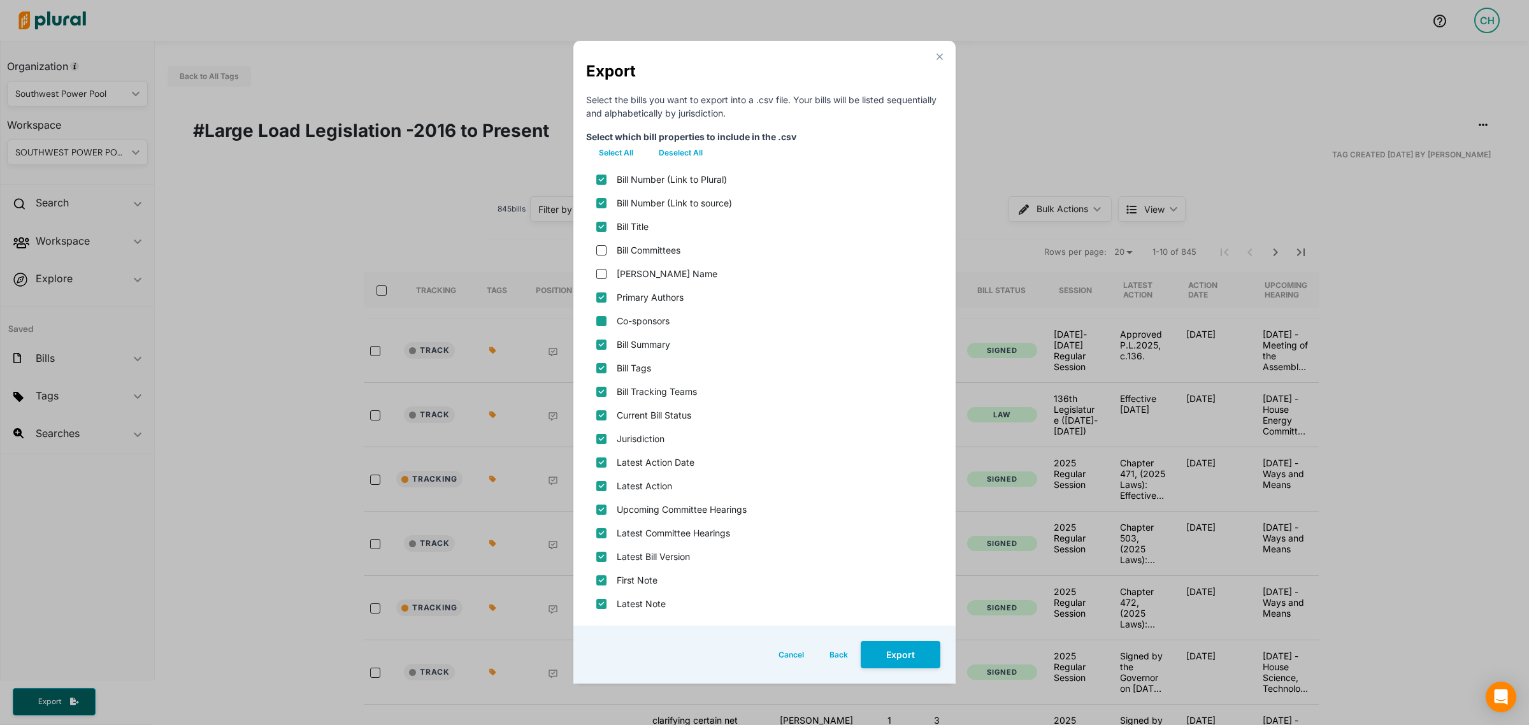
checkbox input "false"
click at [600, 345] on input "Bill Summary" at bounding box center [601, 345] width 10 height 10
checkbox input "false"
click at [601, 364] on input "Bill Tags" at bounding box center [601, 368] width 10 height 10
checkbox input "false"
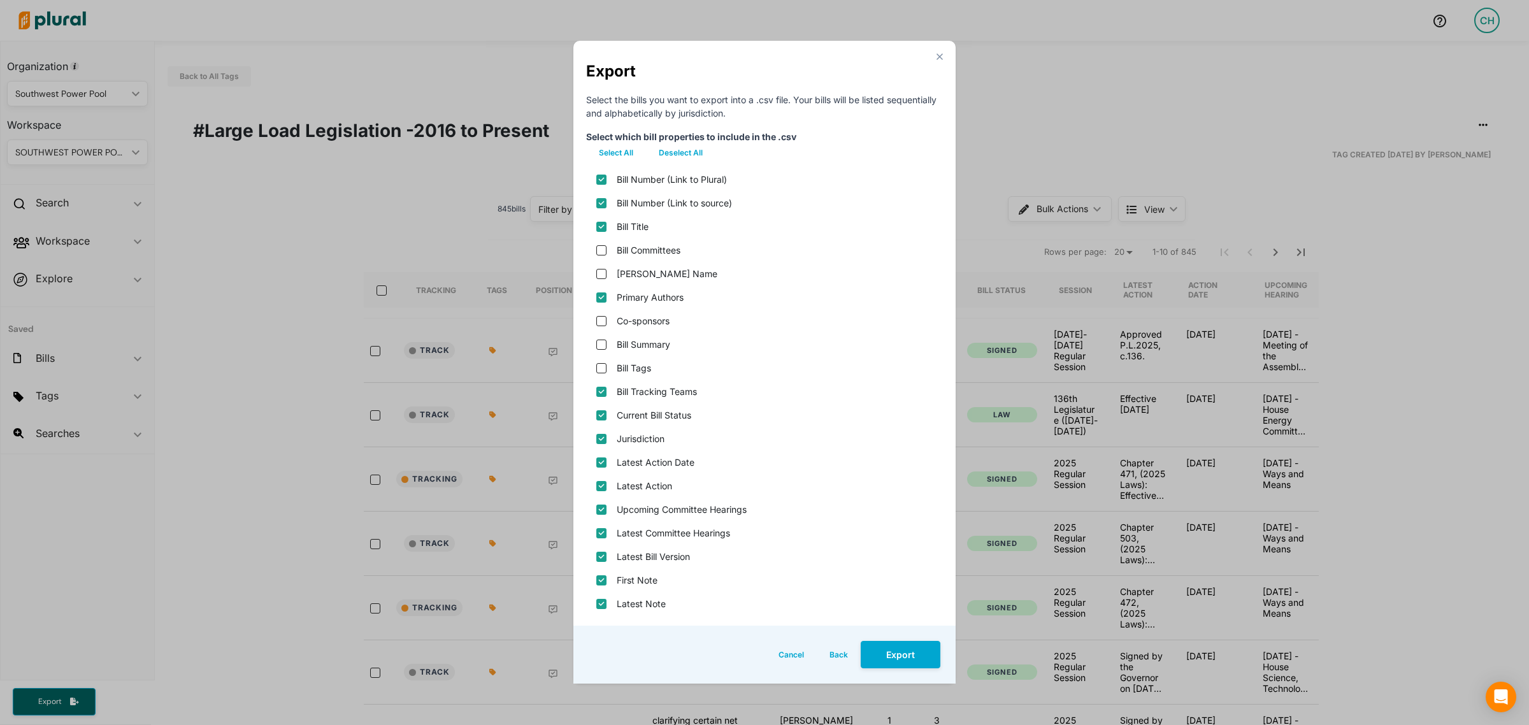
click at [600, 389] on teams "Bill Tracking Teams" at bounding box center [601, 392] width 10 height 10
checkbox teams "true"
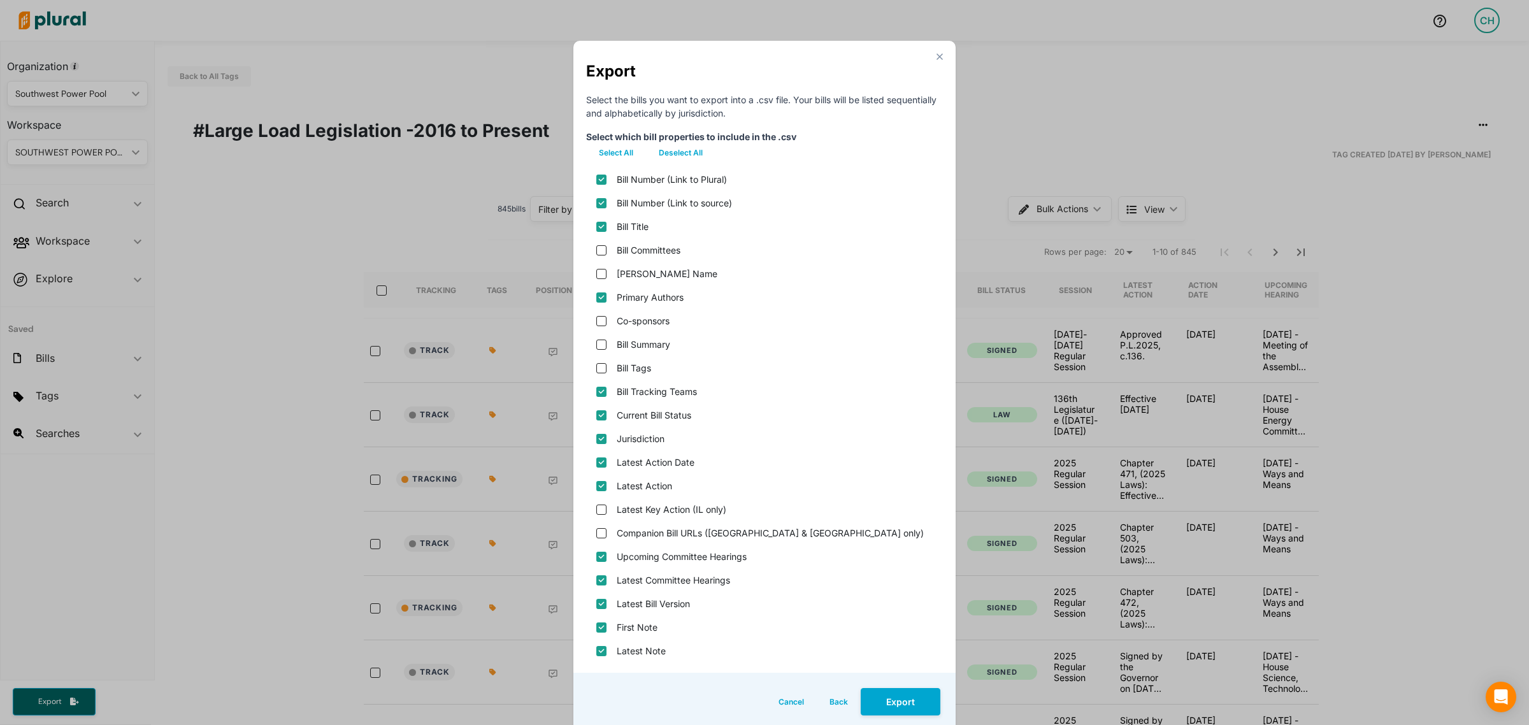
click at [596, 410] on status "Current Bill Status" at bounding box center [601, 415] width 10 height 10
checkbox status "false"
click at [596, 390] on teams "Bill Tracking Teams" at bounding box center [601, 392] width 10 height 10
checkbox teams "false"
click at [596, 460] on date "Latest Action Date" at bounding box center [601, 462] width 10 height 10
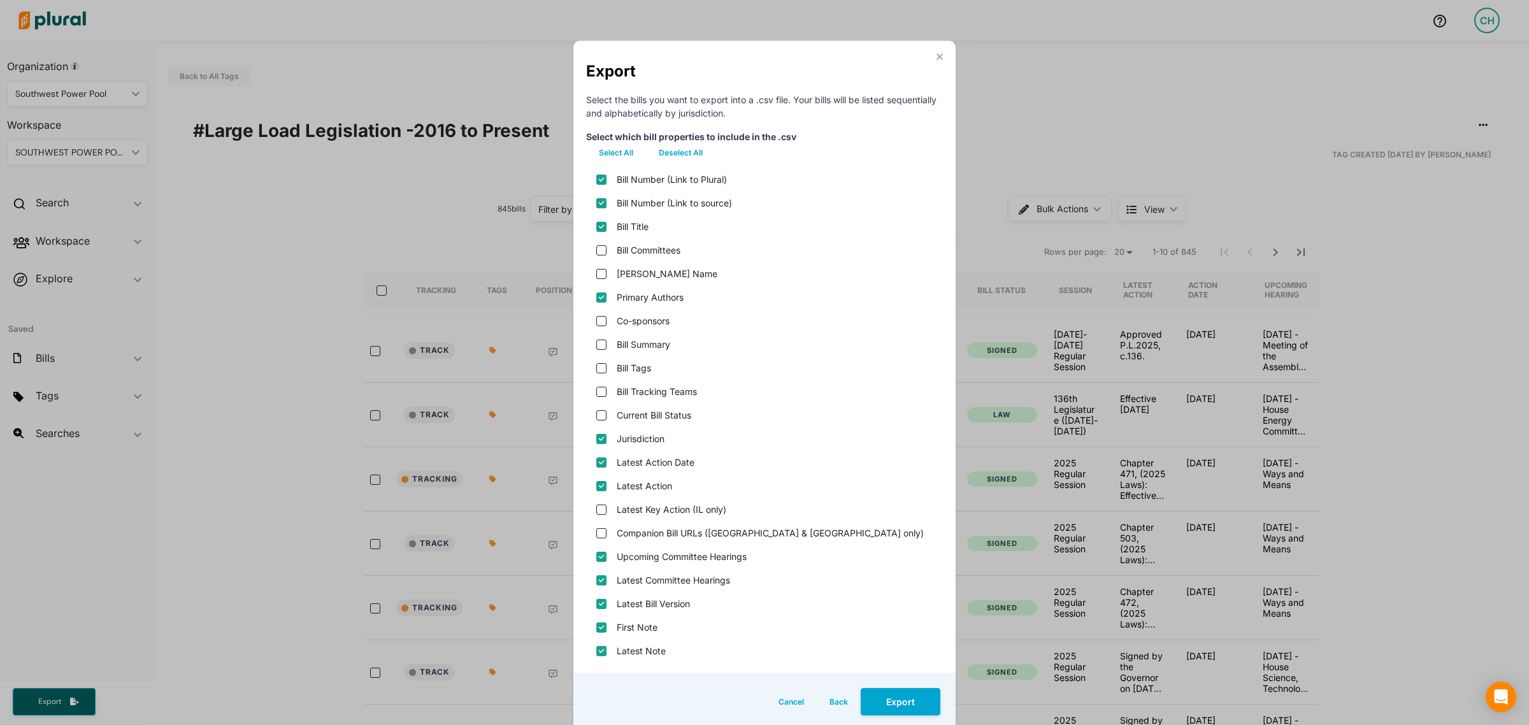
checkbox date "false"
click at [596, 481] on input "Latest Action" at bounding box center [601, 486] width 10 height 10
checkbox input "false"
click at [591, 549] on div "Upcoming Committee Hearings" at bounding box center [764, 557] width 357 height 24
click at [596, 552] on hearings "Upcoming Committee Hearings" at bounding box center [601, 557] width 10 height 10
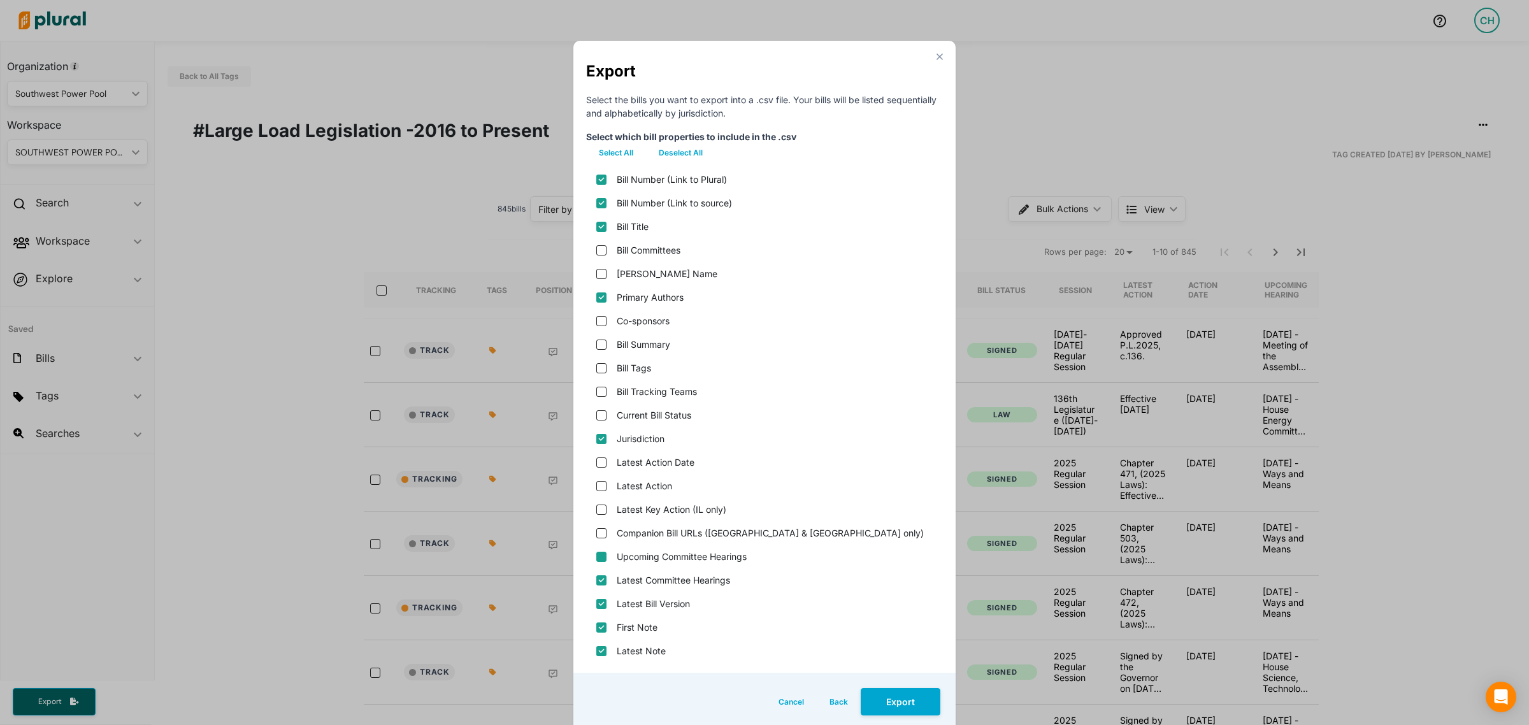
checkbox hearings "false"
click at [596, 577] on hearings "Latest Committee Hearings" at bounding box center [601, 580] width 10 height 10
checkbox hearings "false"
click at [596, 603] on version "Latest Bill Version" at bounding box center [601, 604] width 10 height 10
checkbox version "false"
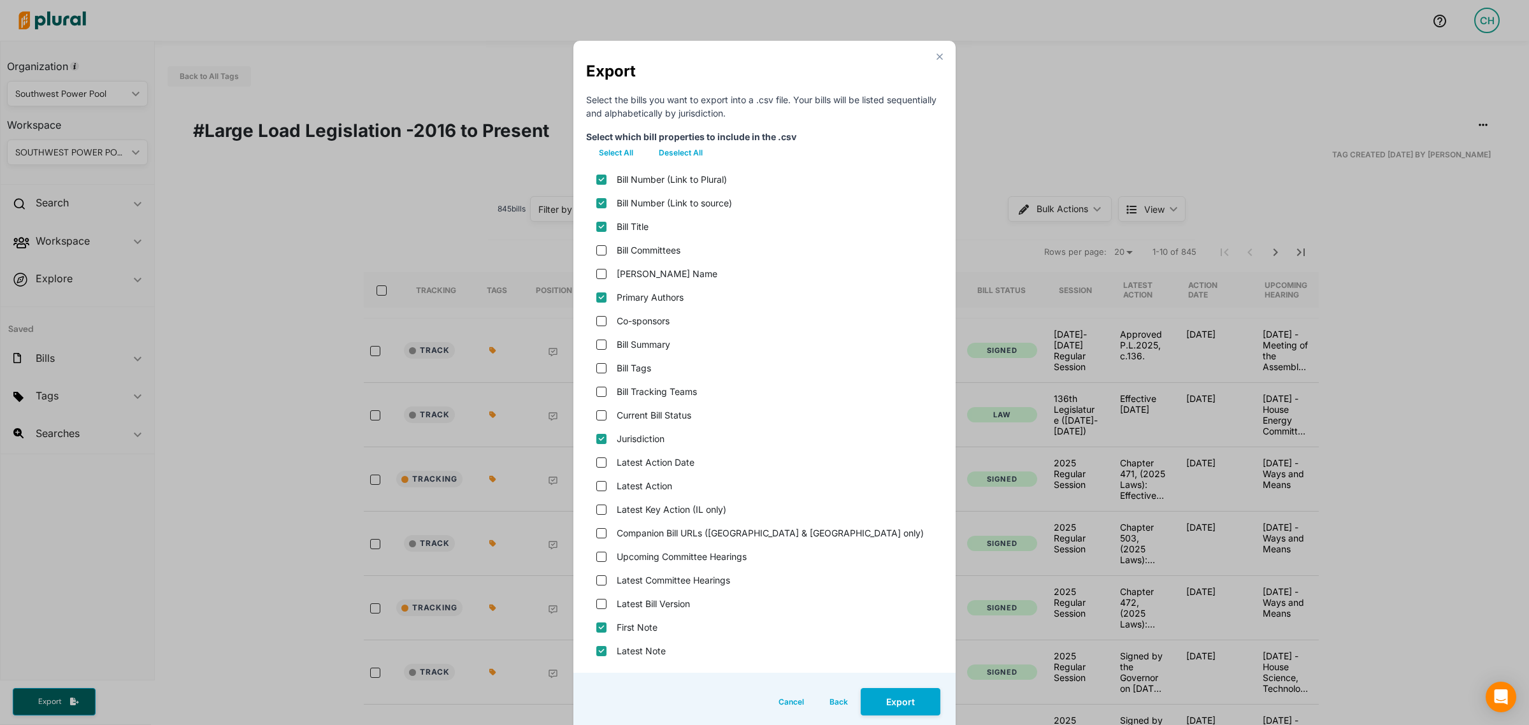
click at [591, 619] on div "First Note" at bounding box center [764, 627] width 357 height 24
click at [596, 622] on input "First Note" at bounding box center [601, 627] width 10 height 10
checkbox input "false"
click at [596, 648] on input "Latest Note" at bounding box center [601, 651] width 10 height 10
checkbox input "false"
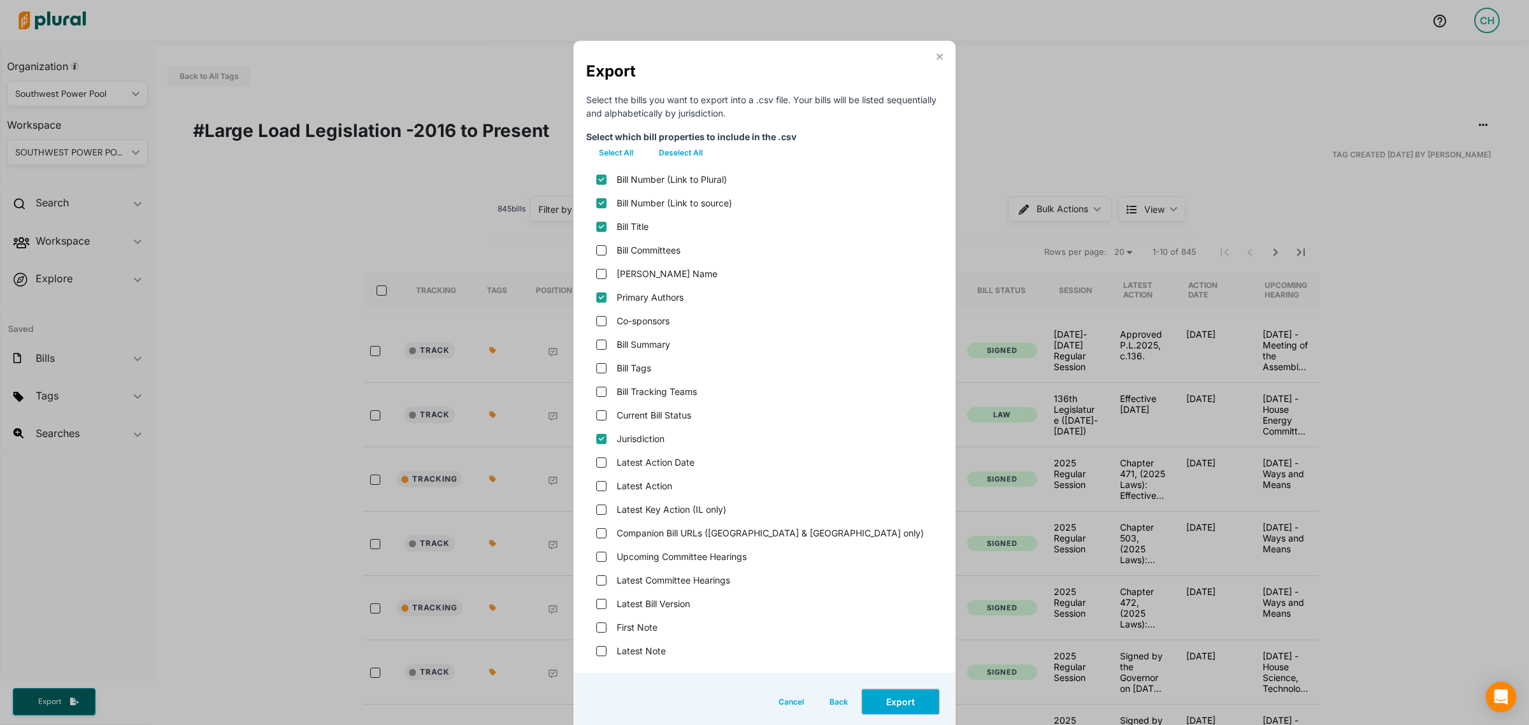
click at [896, 702] on button "Export" at bounding box center [901, 701] width 80 height 27
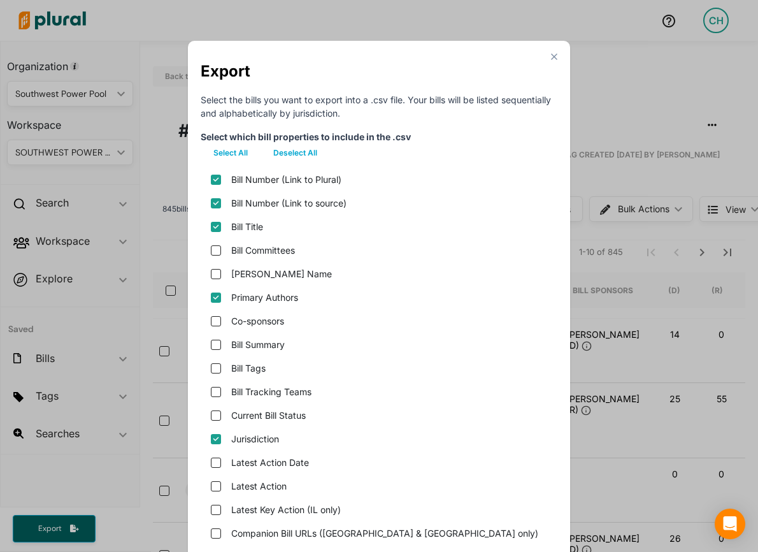
scroll to position [219, 0]
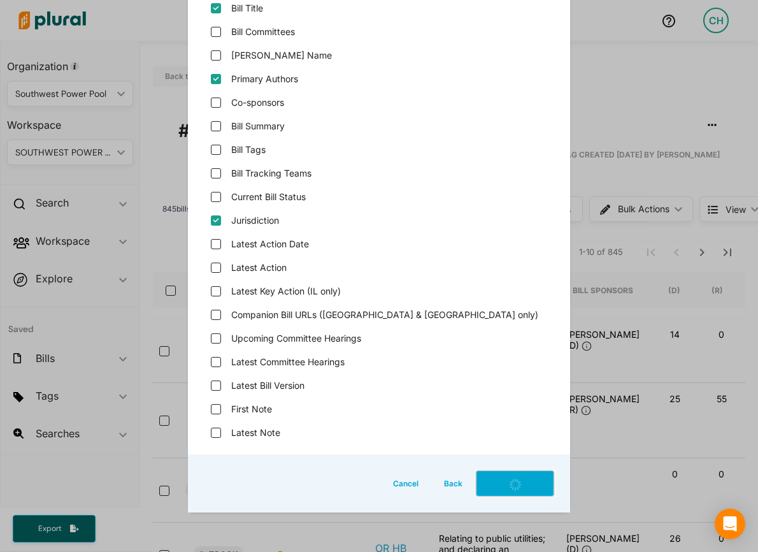
click at [523, 485] on button "Modal" at bounding box center [515, 483] width 80 height 27
